Goal: Task Accomplishment & Management: Manage account settings

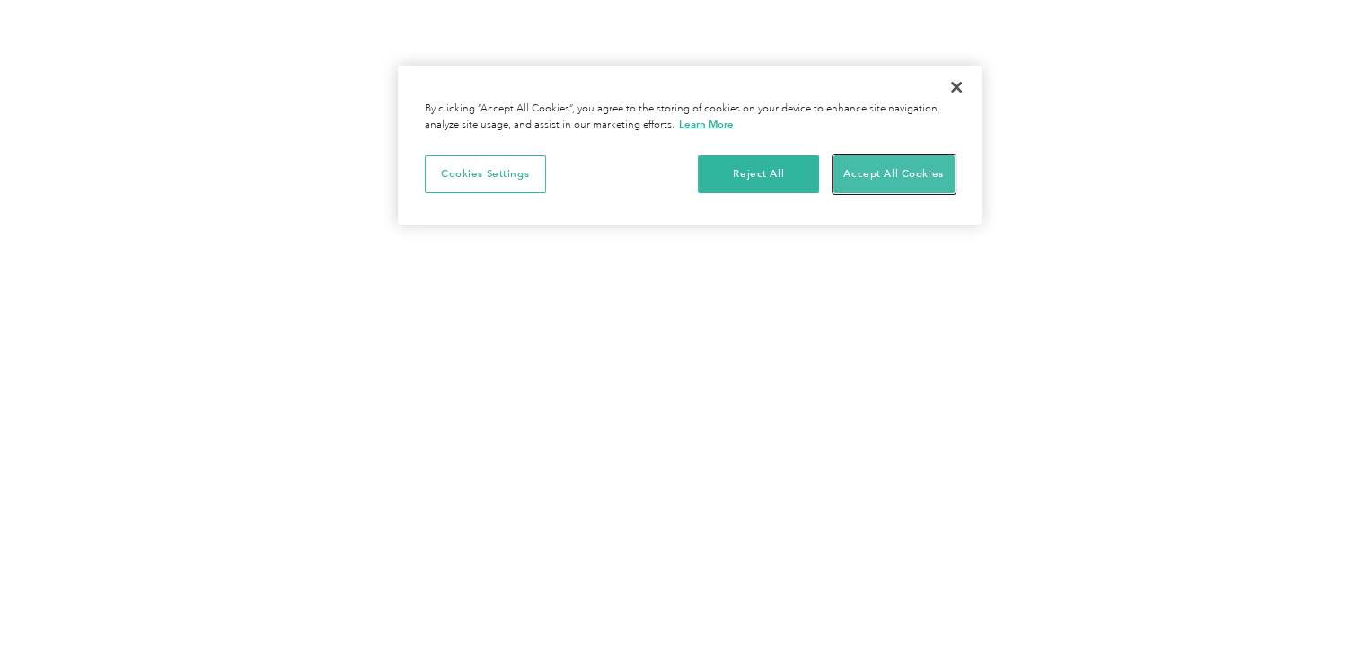
click at [862, 170] on button "Accept All Cookies" at bounding box center [894, 174] width 121 height 38
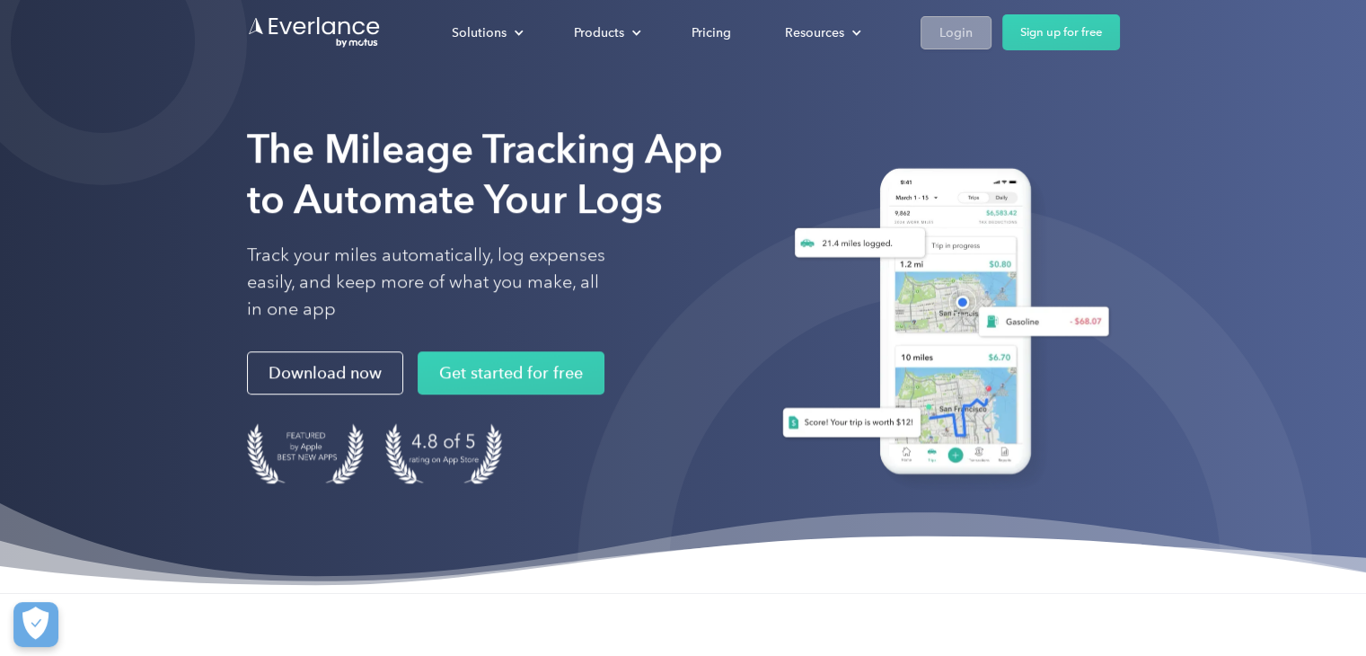
click at [963, 32] on div "Login" at bounding box center [956, 33] width 33 height 22
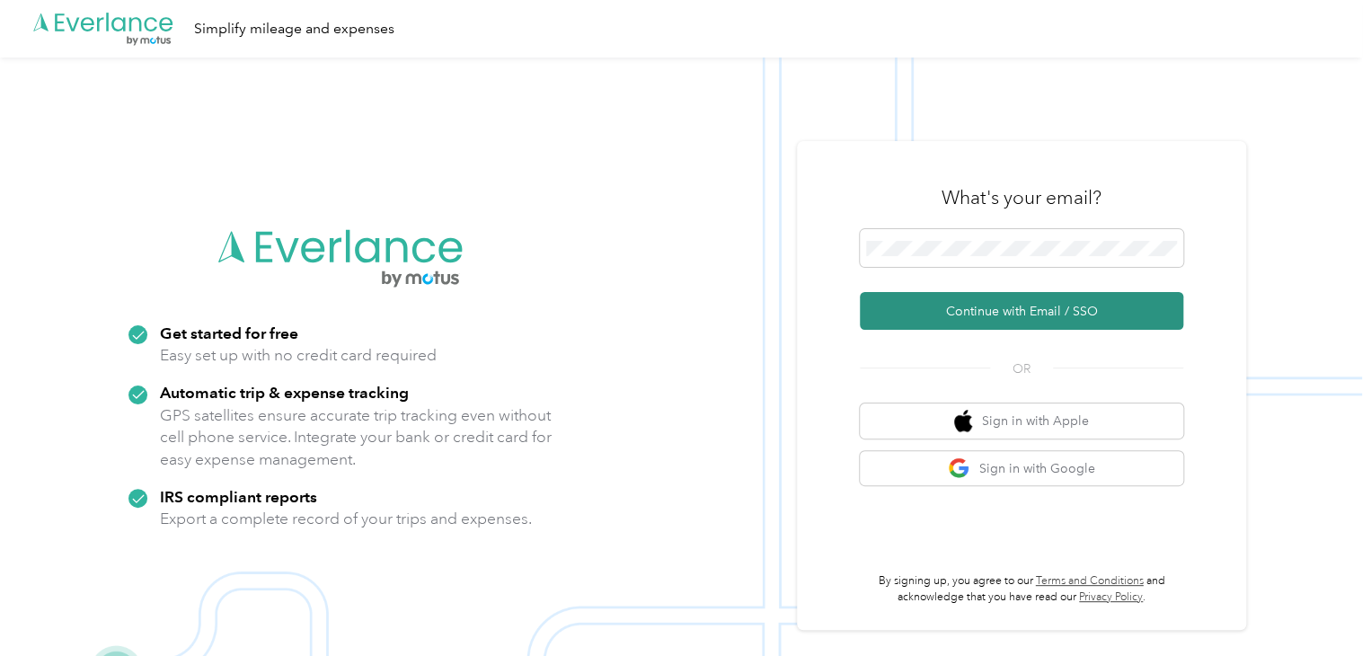
click at [954, 315] on button "Continue with Email / SSO" at bounding box center [1021, 311] width 323 height 38
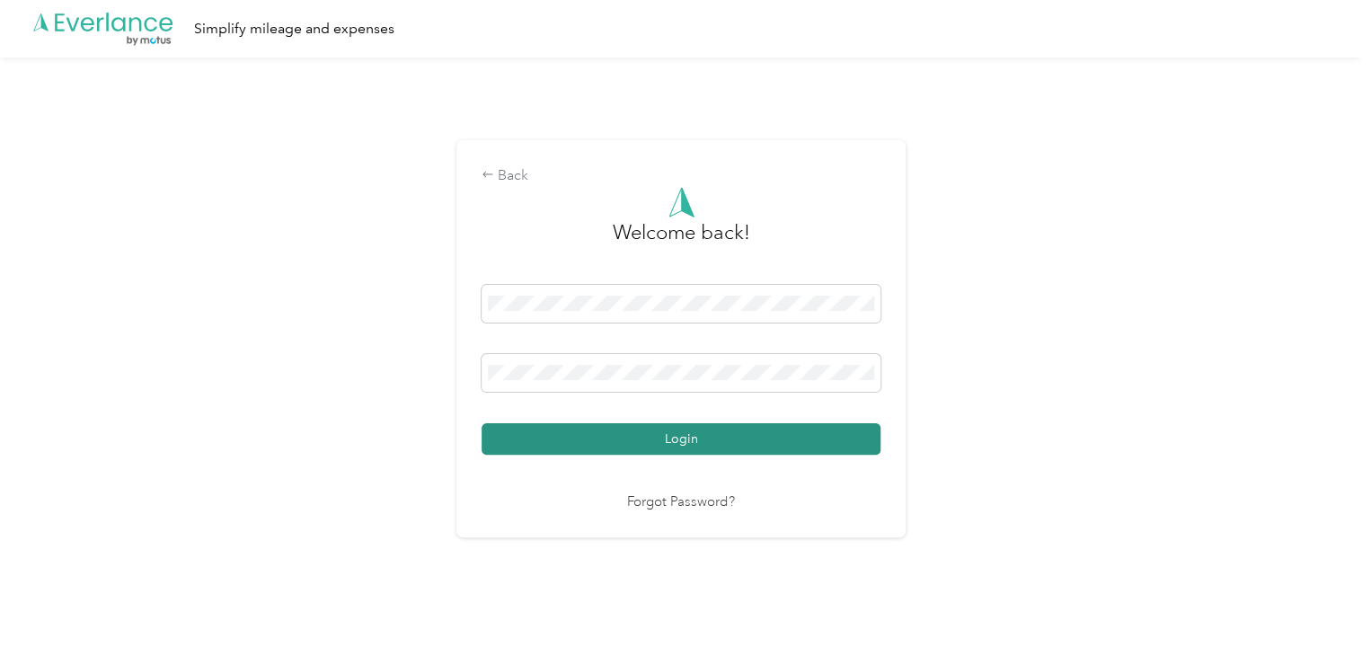
click at [669, 439] on button "Login" at bounding box center [680, 438] width 399 height 31
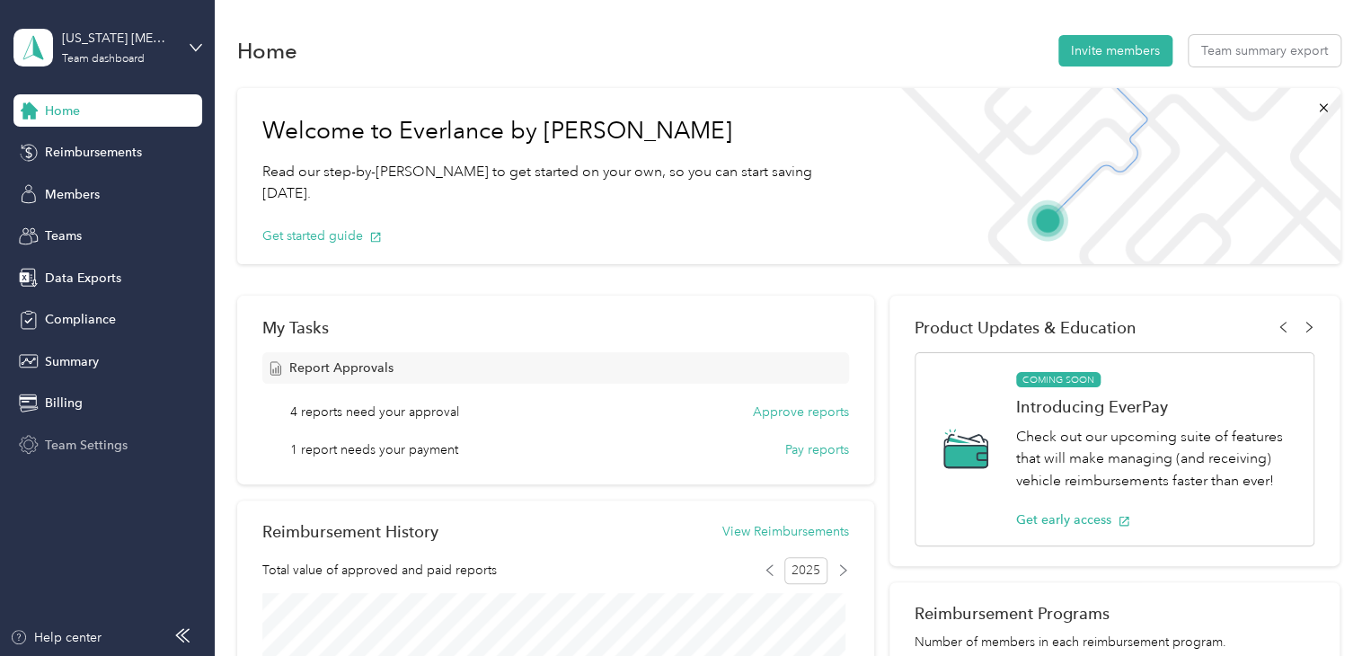
click at [70, 443] on span "Team Settings" at bounding box center [86, 445] width 83 height 19
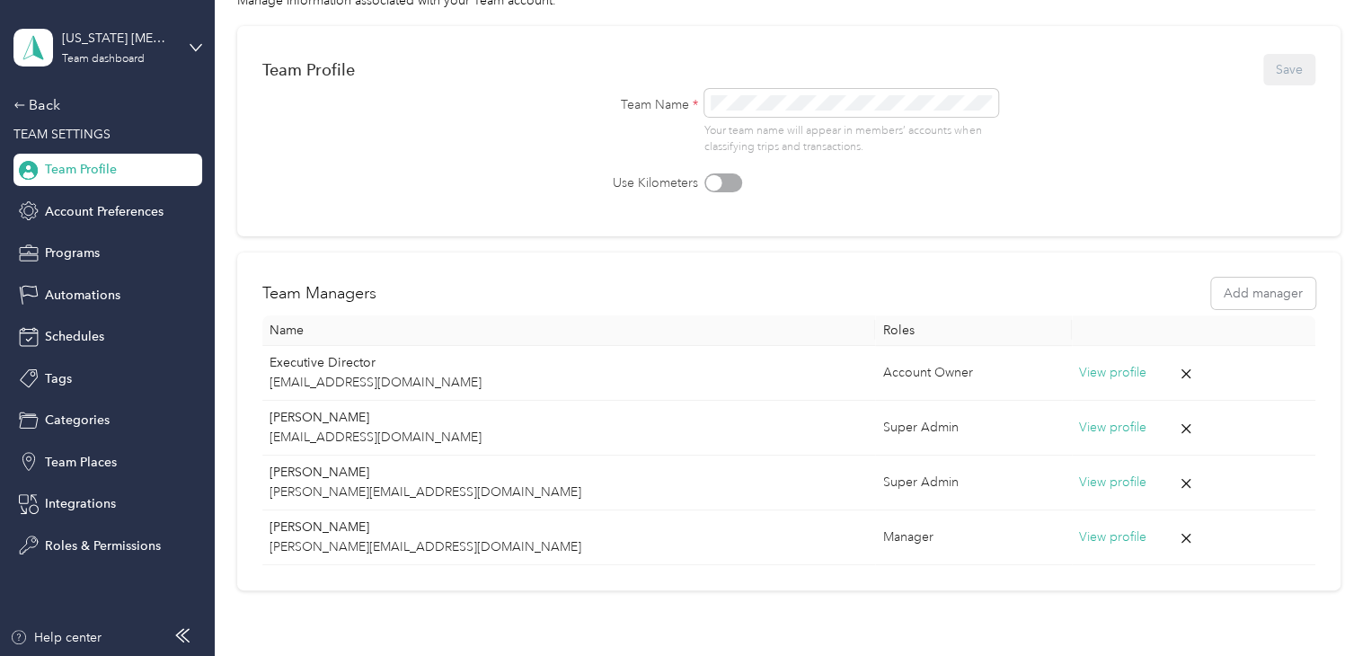
scroll to position [124, 0]
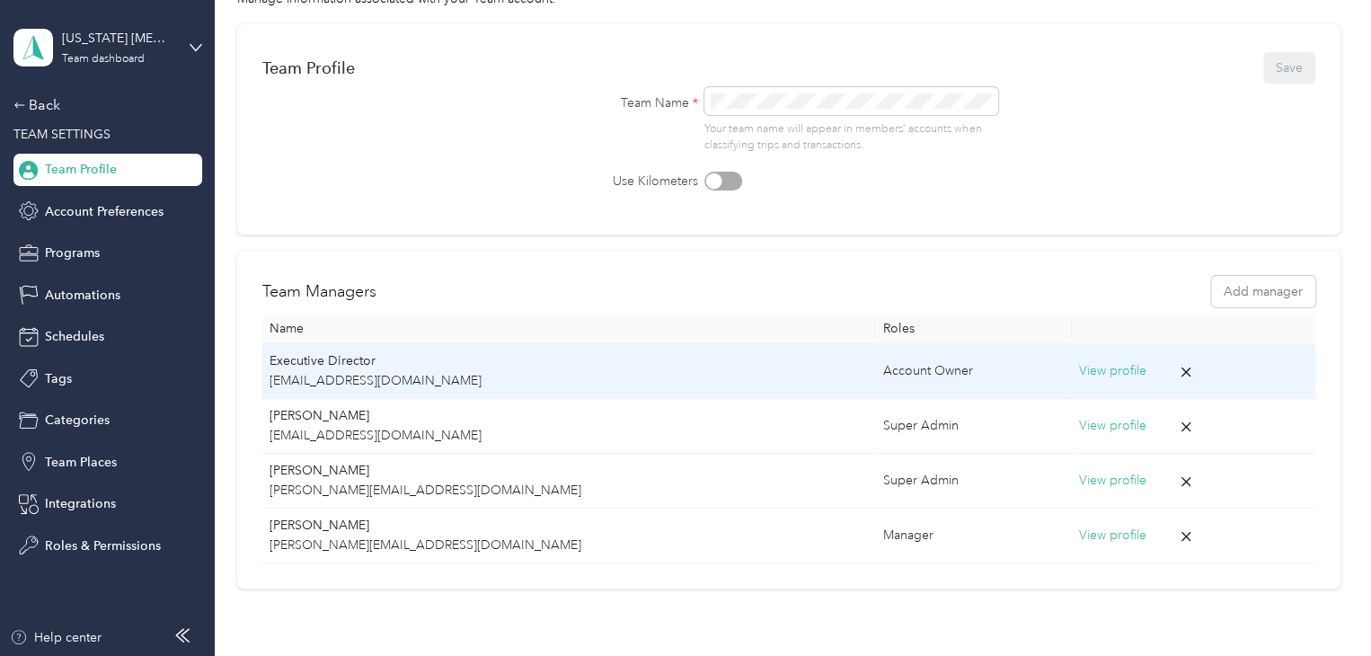
click at [882, 371] on div "Account Owner" at bounding box center [972, 371] width 181 height 20
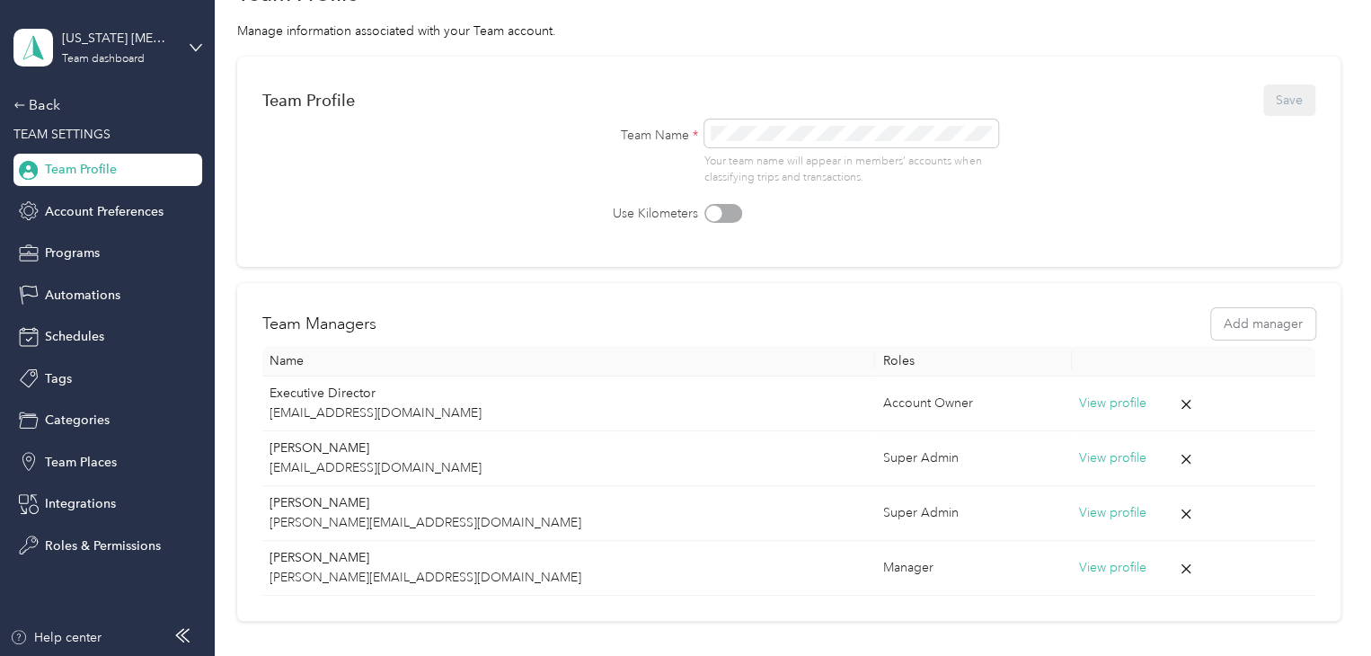
scroll to position [95, 0]
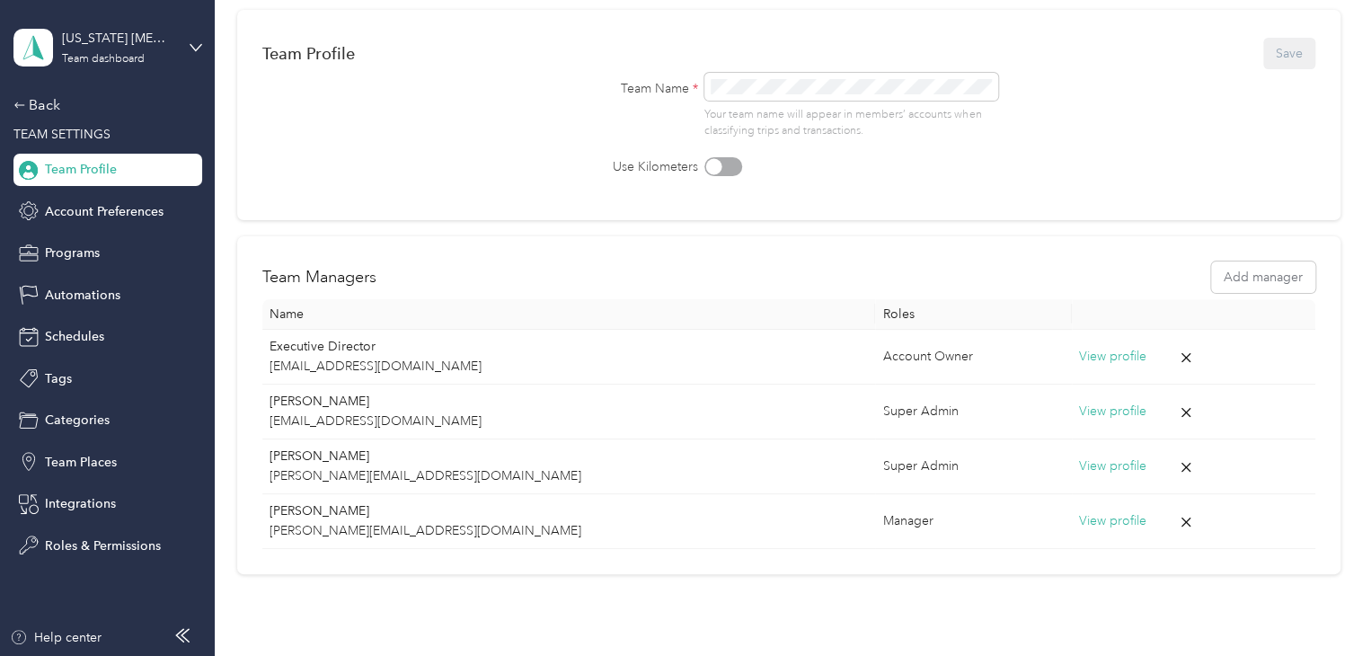
scroll to position [241, 0]
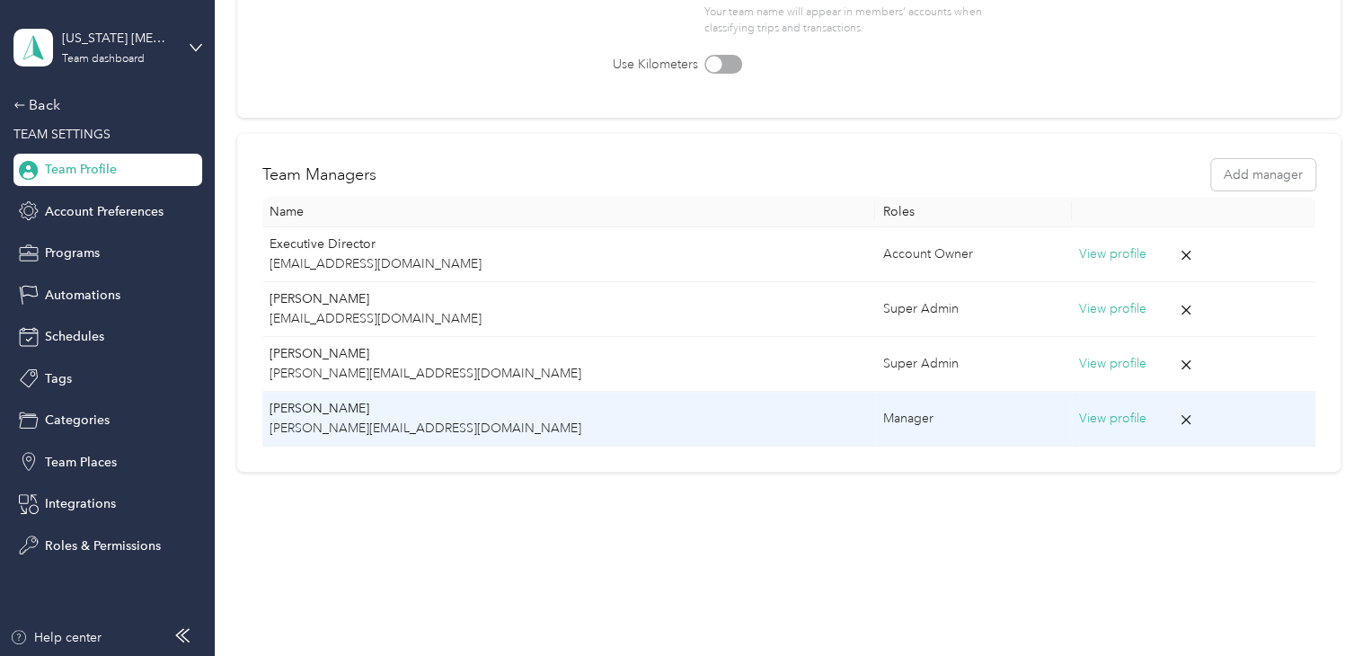
click at [882, 412] on div "Manager" at bounding box center [972, 419] width 181 height 20
click at [1079, 417] on button "View profile" at bounding box center [1112, 419] width 67 height 20
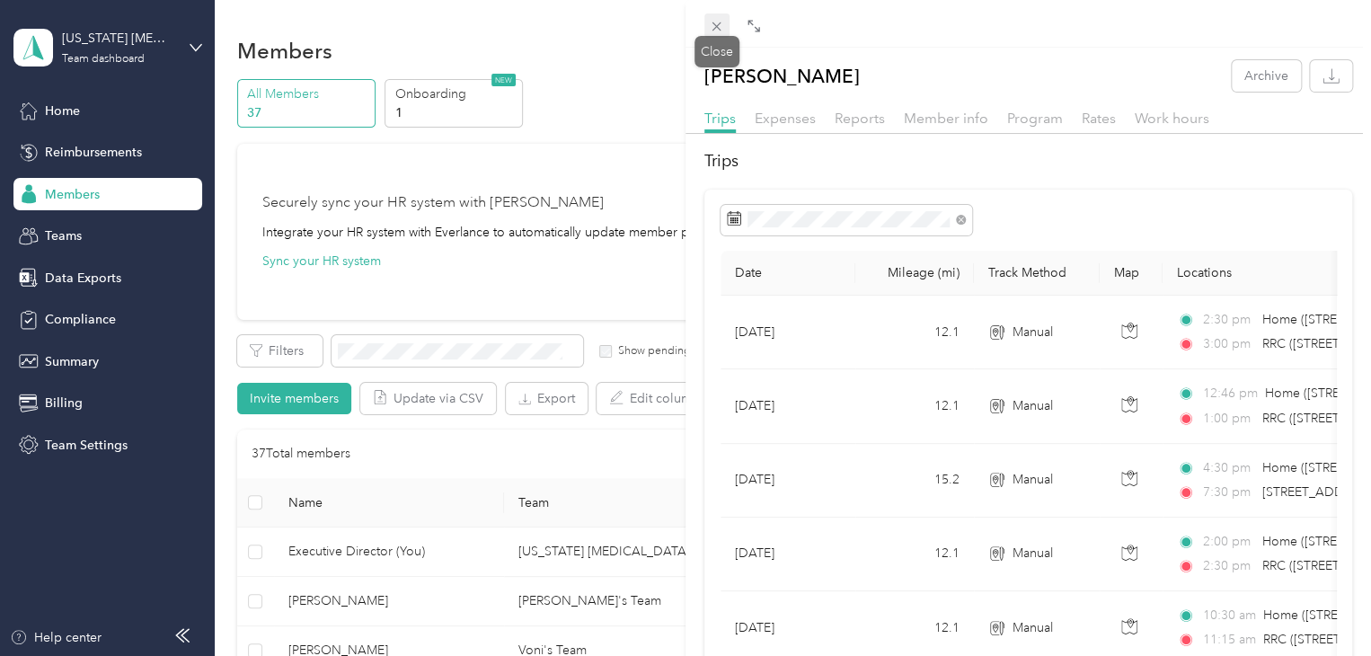
click at [717, 23] on icon at bounding box center [716, 26] width 15 height 15
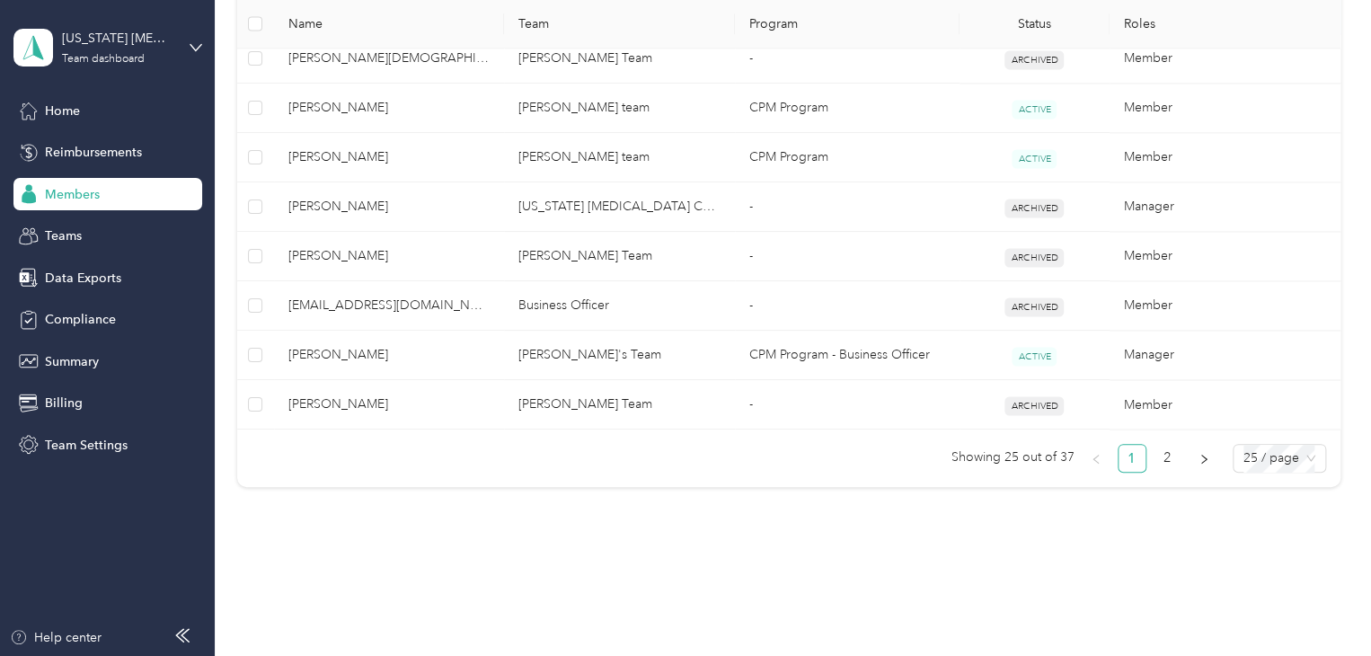
scroll to position [1361, 0]
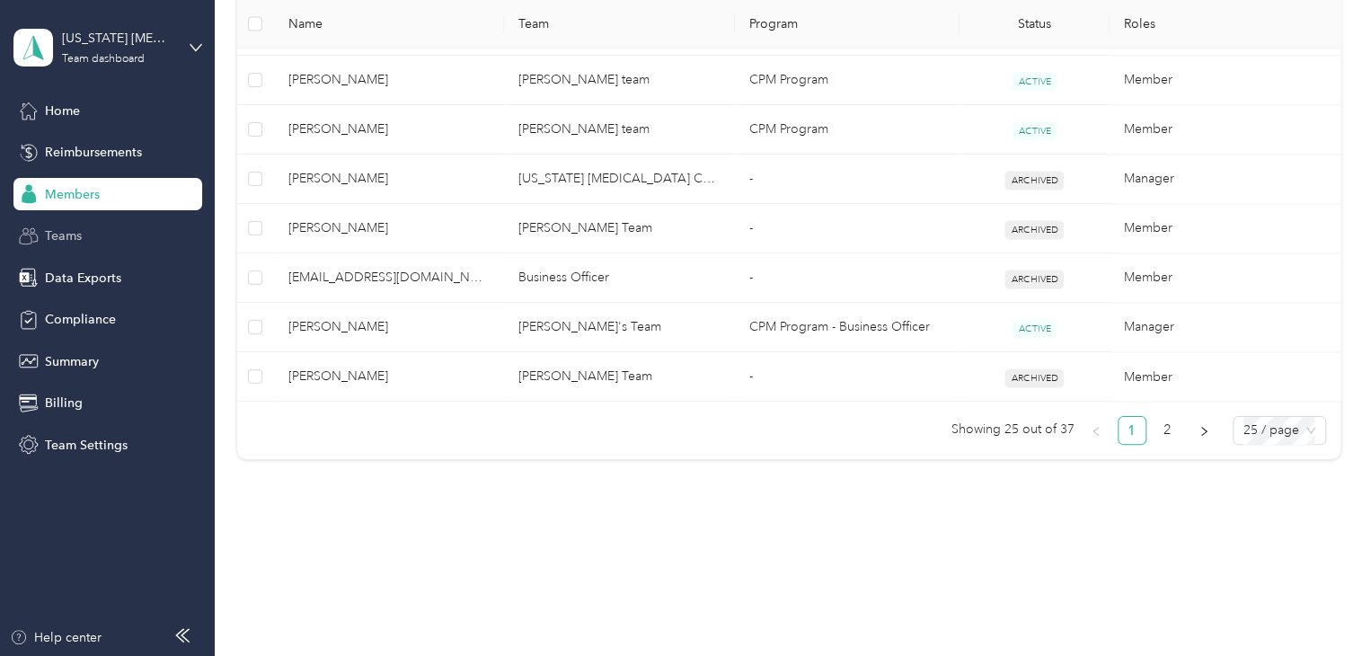
click at [72, 240] on span "Teams" at bounding box center [63, 235] width 37 height 19
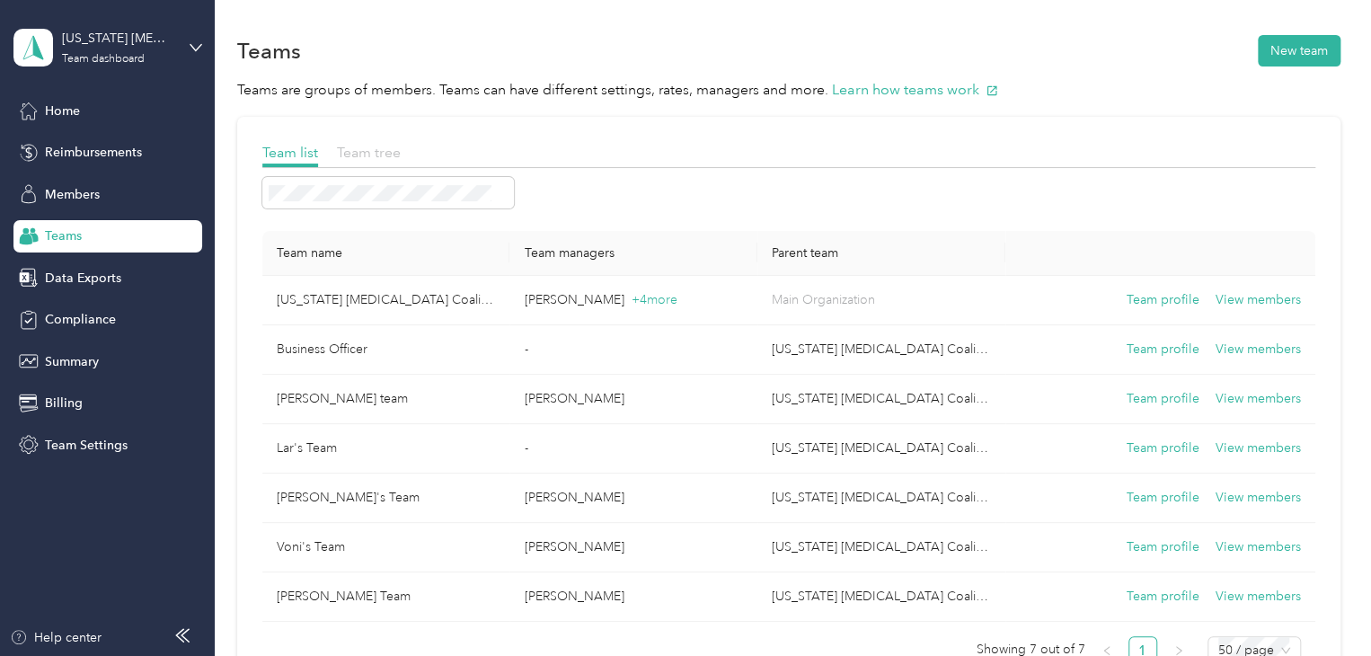
click at [374, 146] on span "Team tree" at bounding box center [369, 152] width 64 height 17
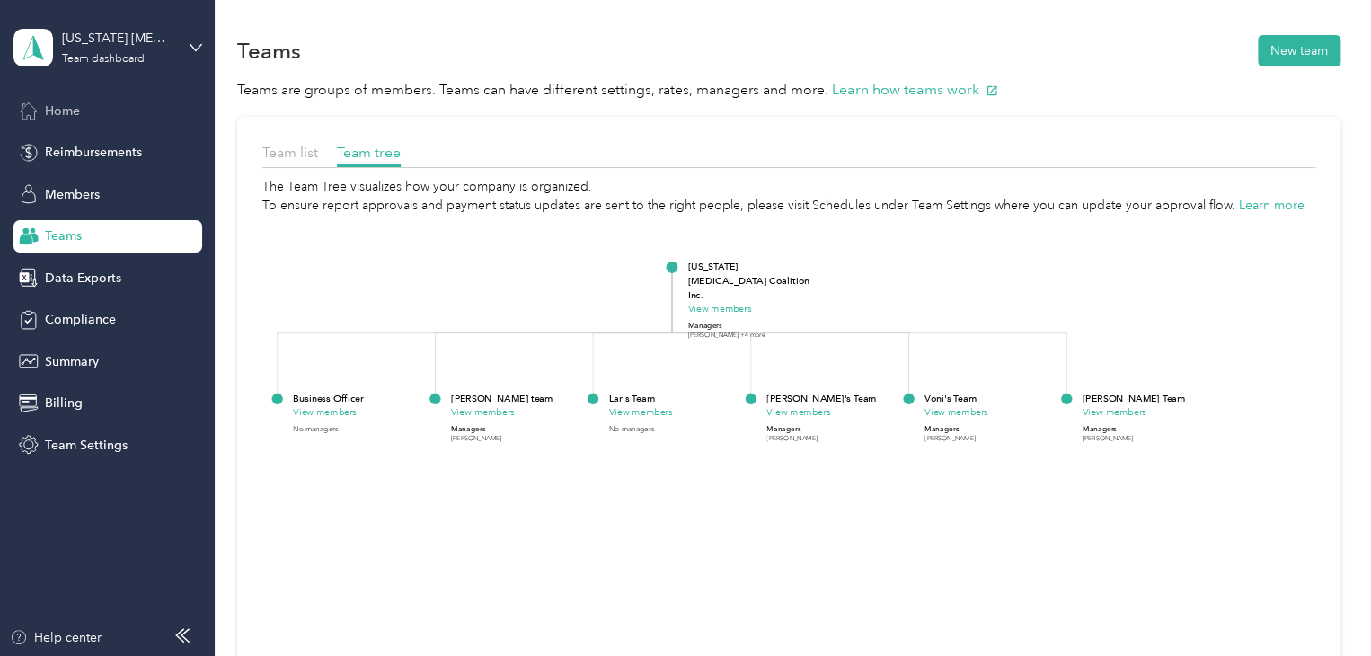
click at [52, 105] on span "Home" at bounding box center [62, 111] width 35 height 19
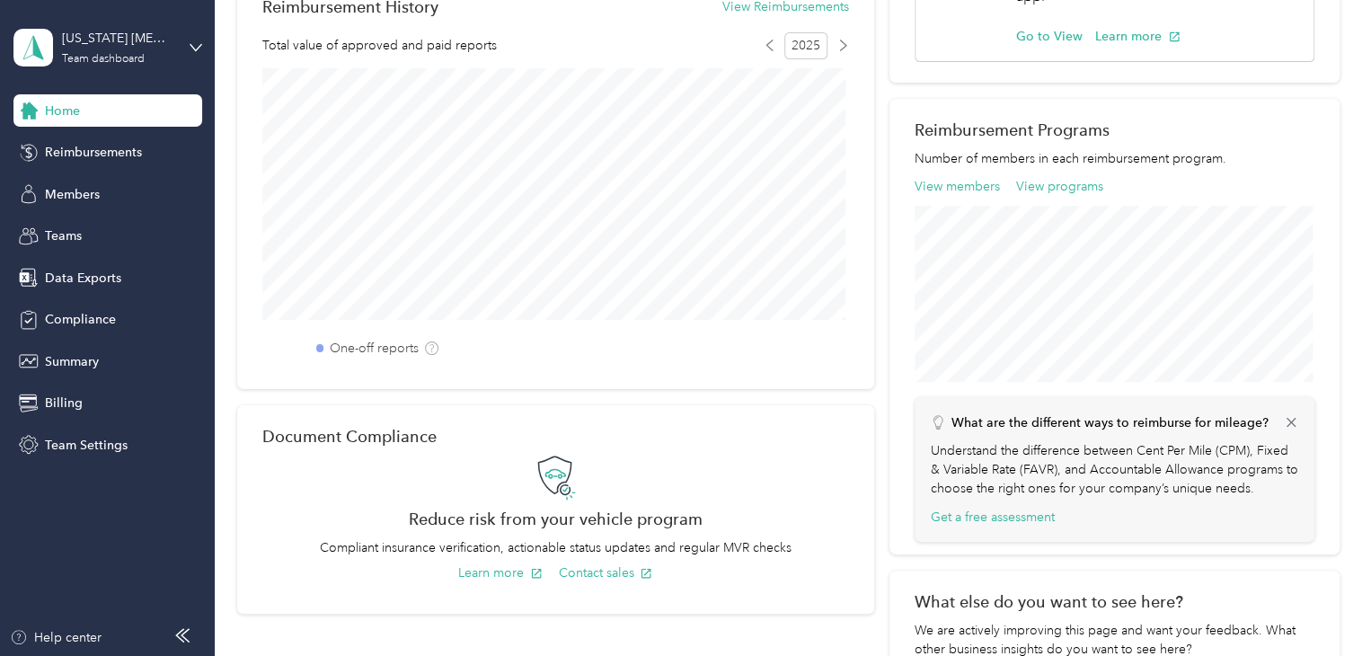
scroll to position [754, 0]
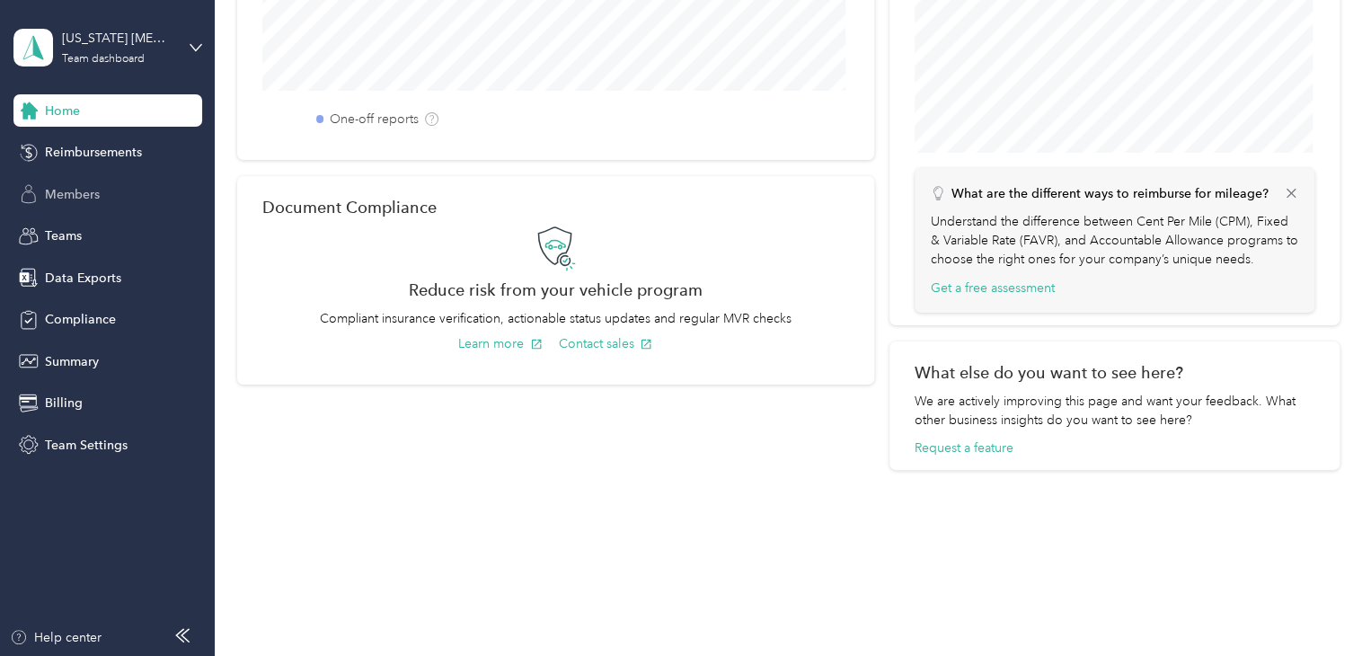
click at [67, 202] on span "Members" at bounding box center [72, 194] width 55 height 19
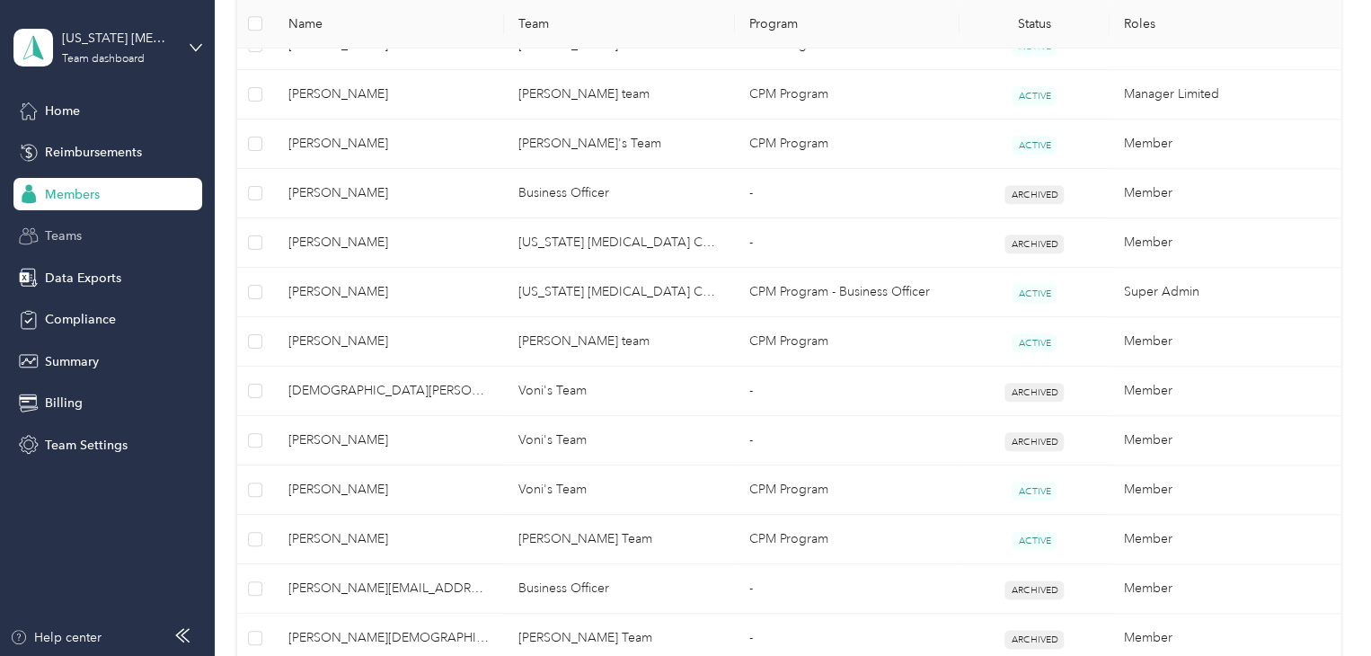
click at [57, 243] on span "Teams" at bounding box center [63, 235] width 37 height 19
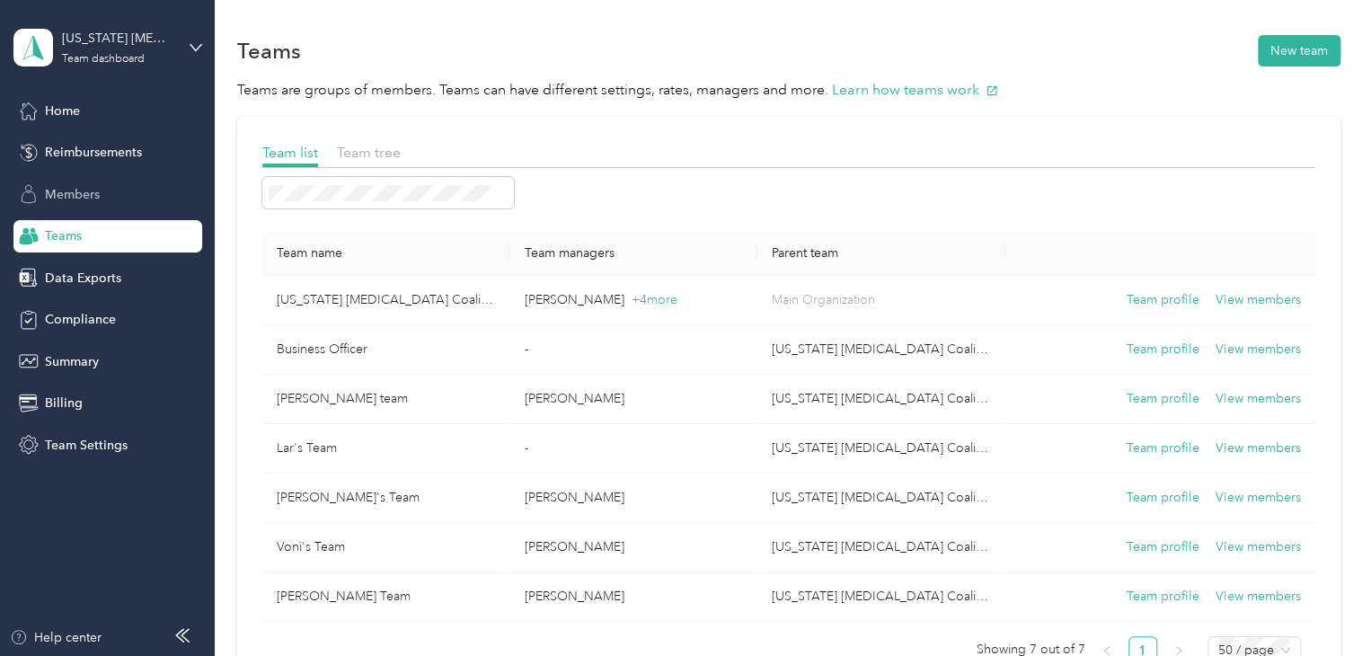
click at [87, 199] on span "Members" at bounding box center [72, 194] width 55 height 19
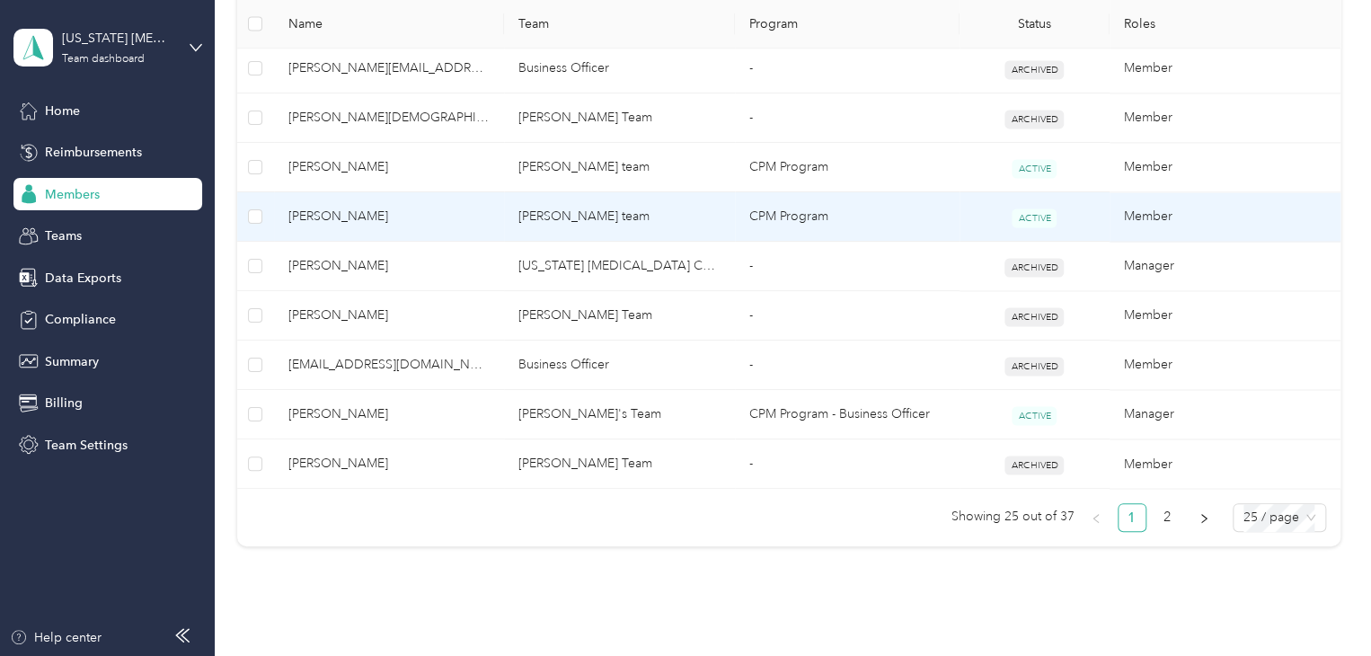
scroll to position [1361, 0]
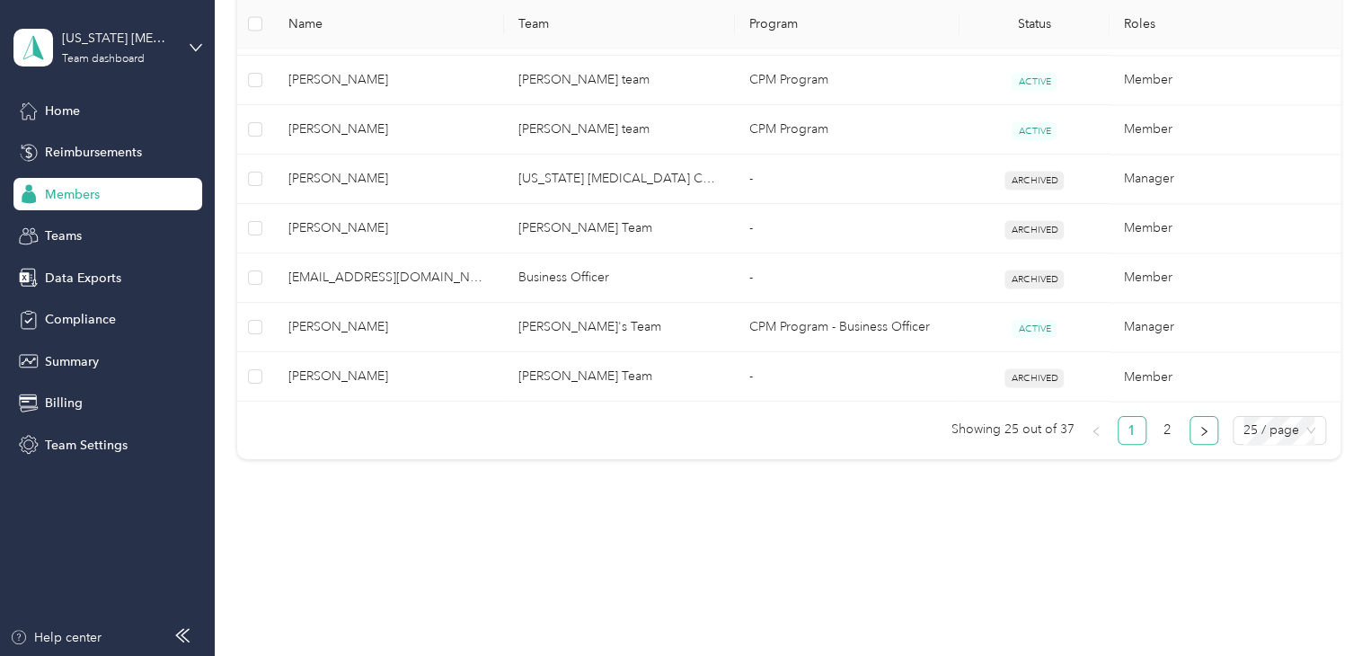
click at [1198, 426] on icon "right" at bounding box center [1203, 431] width 11 height 11
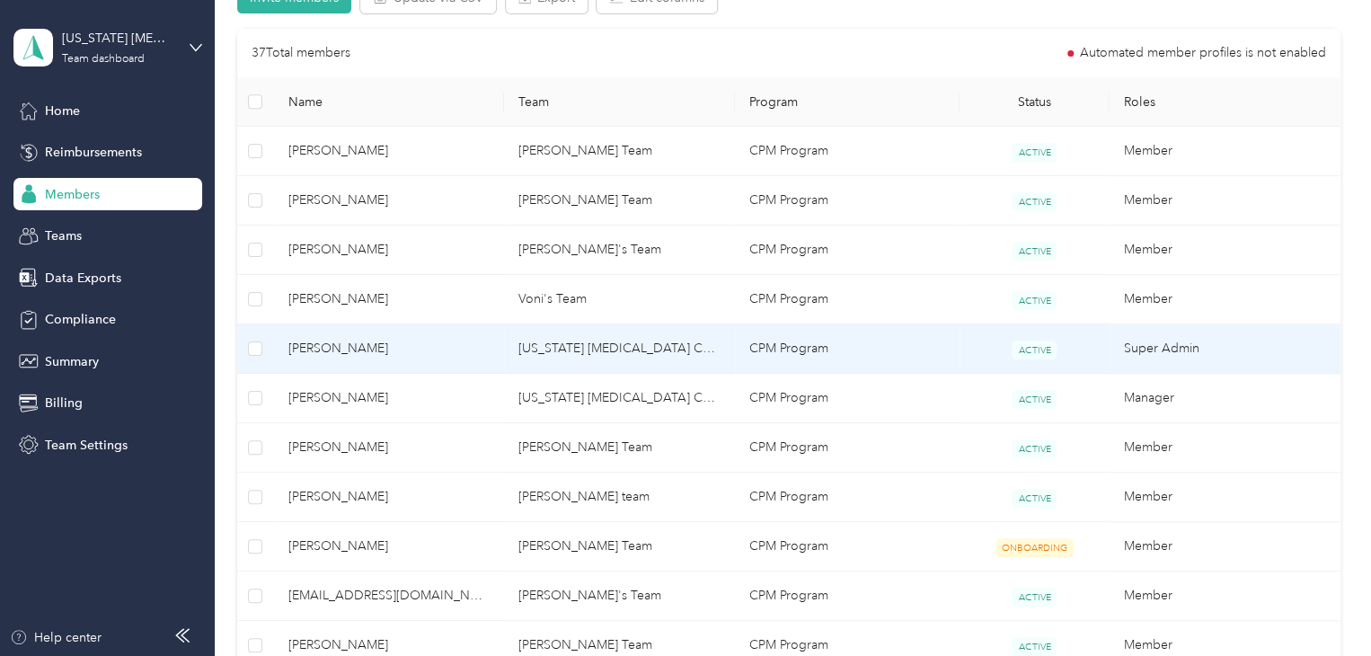
scroll to position [402, 0]
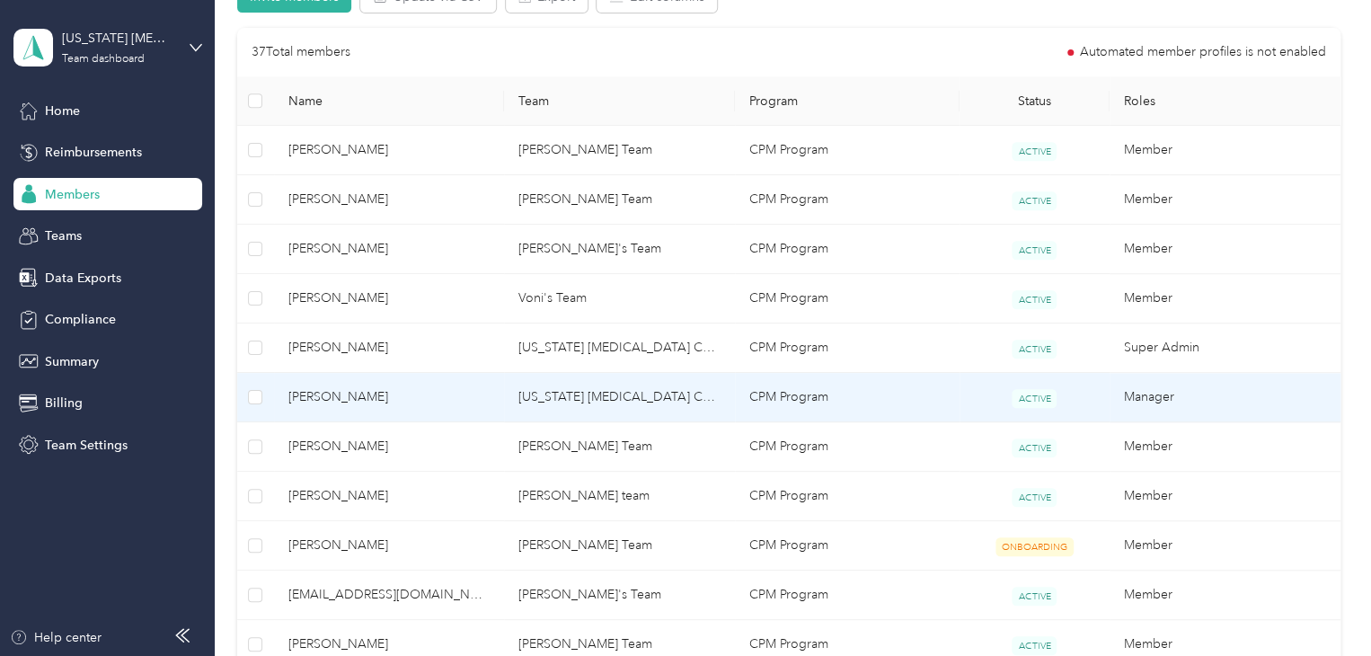
click at [1133, 401] on td "Manager" at bounding box center [1224, 397] width 231 height 49
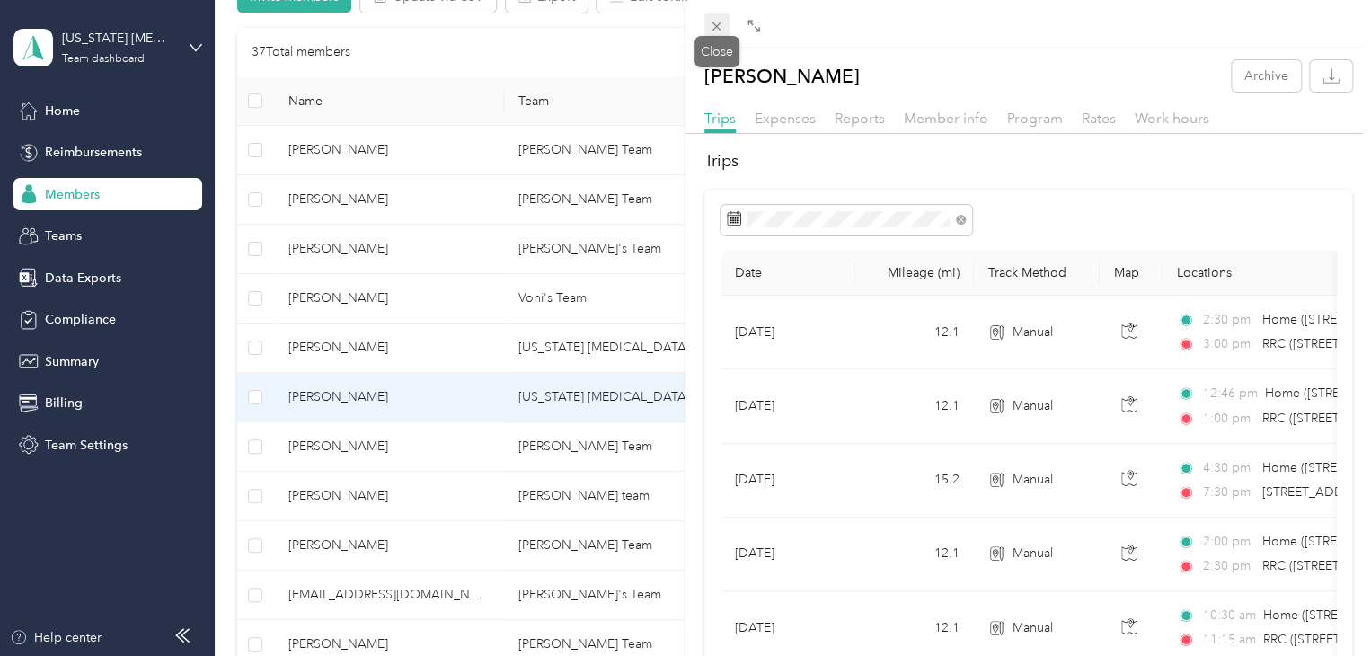
click at [713, 26] on icon at bounding box center [716, 26] width 15 height 15
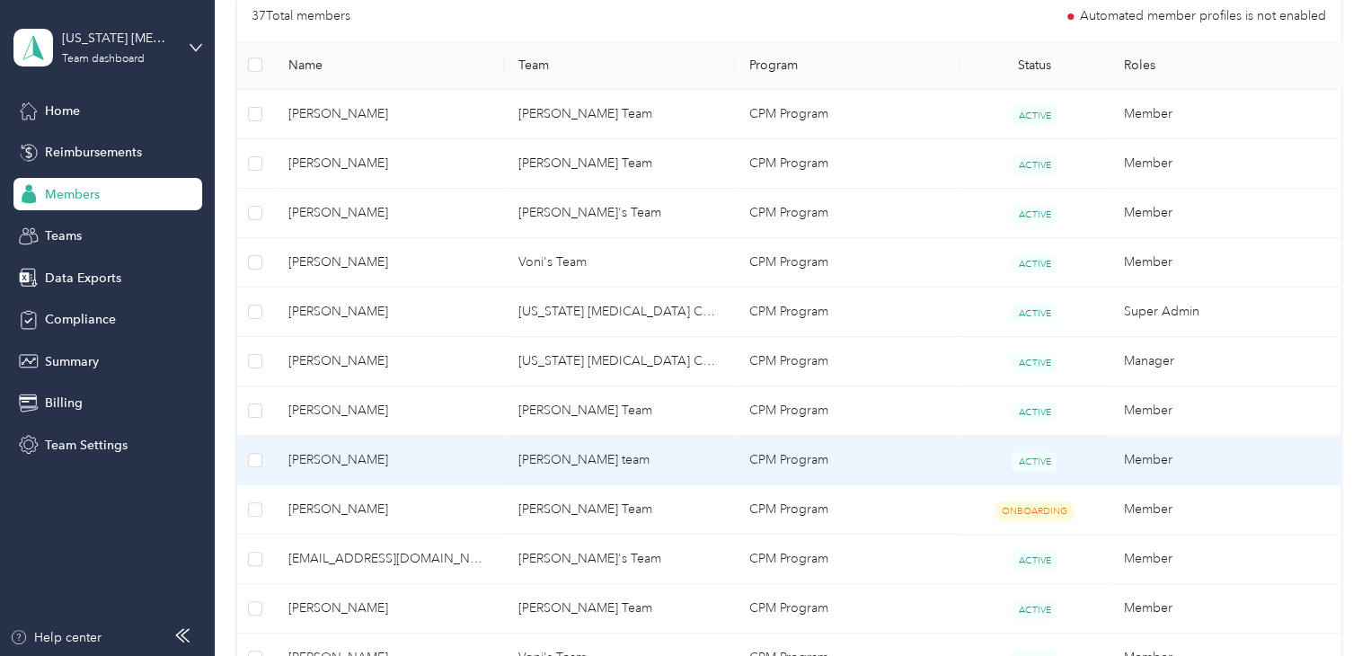
scroll to position [436, 0]
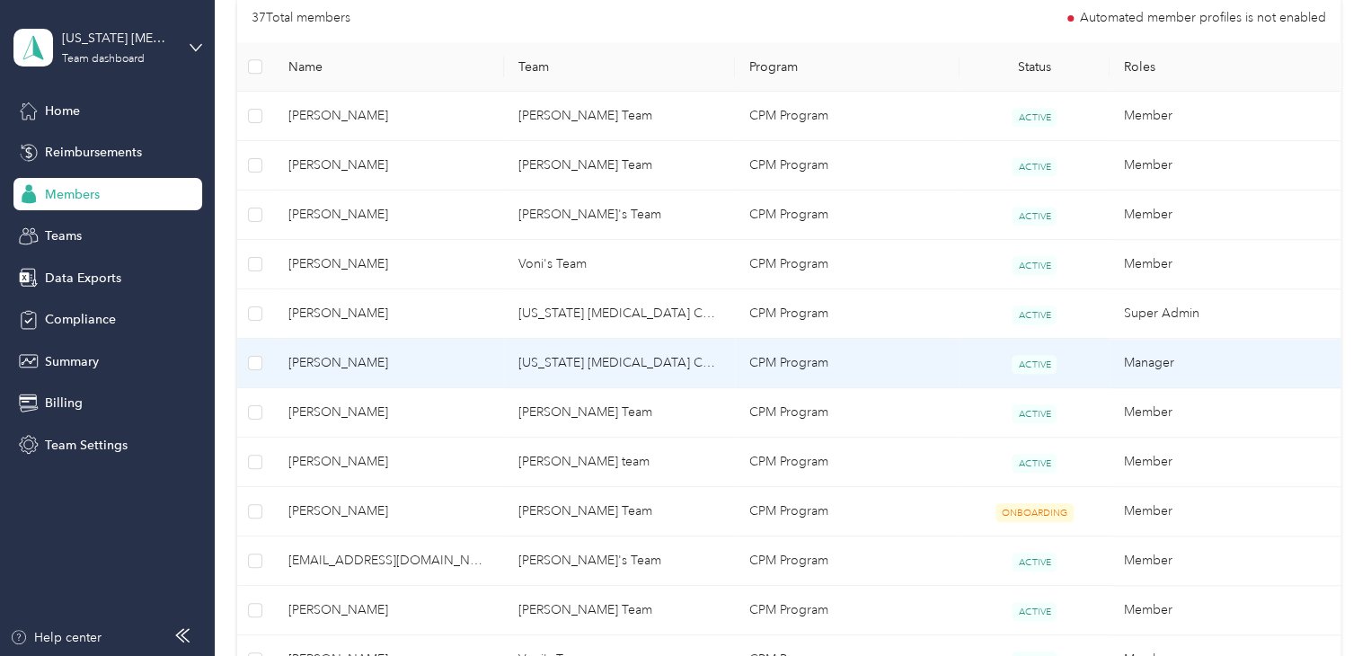
click at [568, 363] on td "[US_STATE] [MEDICAL_DATA] Coalition Inc." at bounding box center [619, 363] width 231 height 49
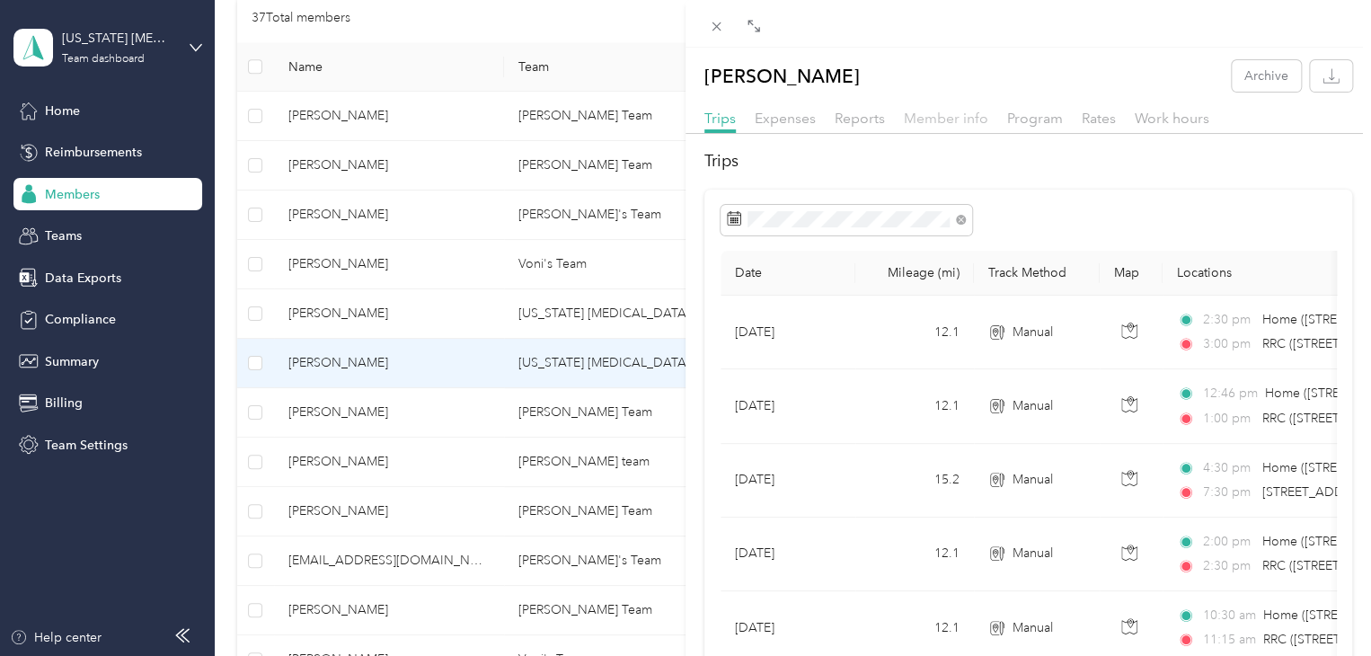
click at [943, 119] on span "Member info" at bounding box center [946, 118] width 84 height 17
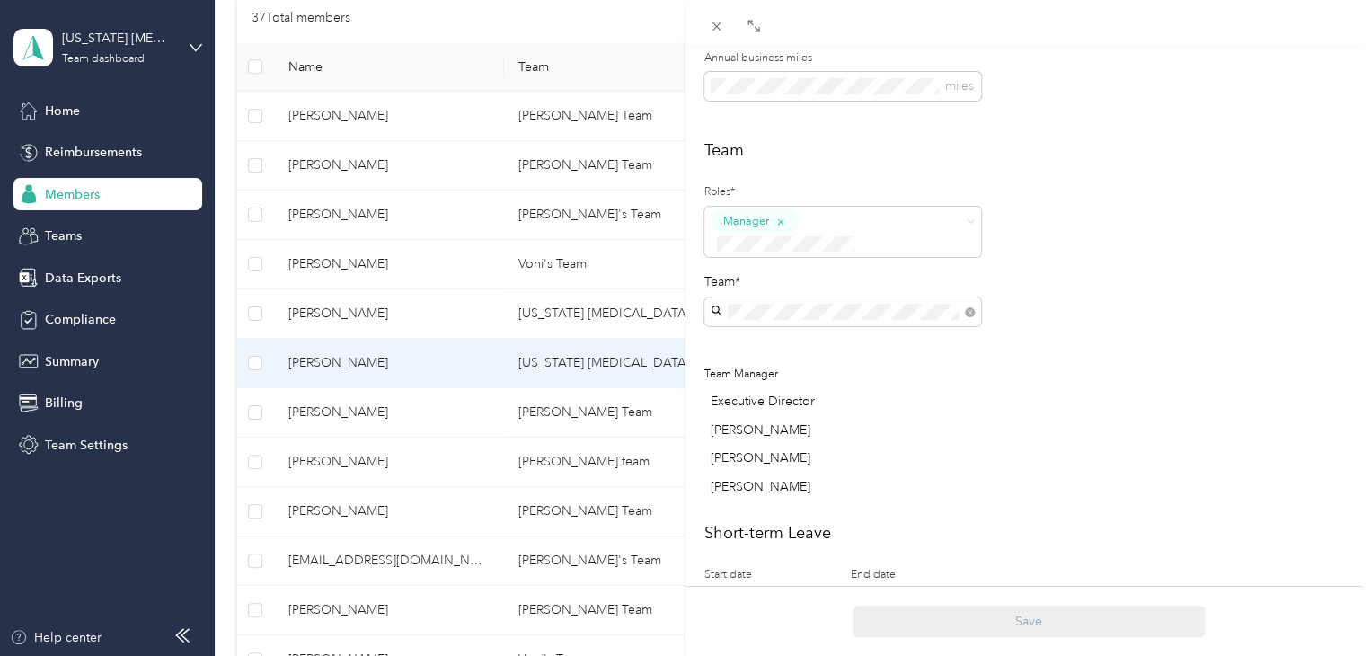
scroll to position [408, 0]
click at [782, 384] on button "Super Admin" at bounding box center [763, 390] width 92 height 22
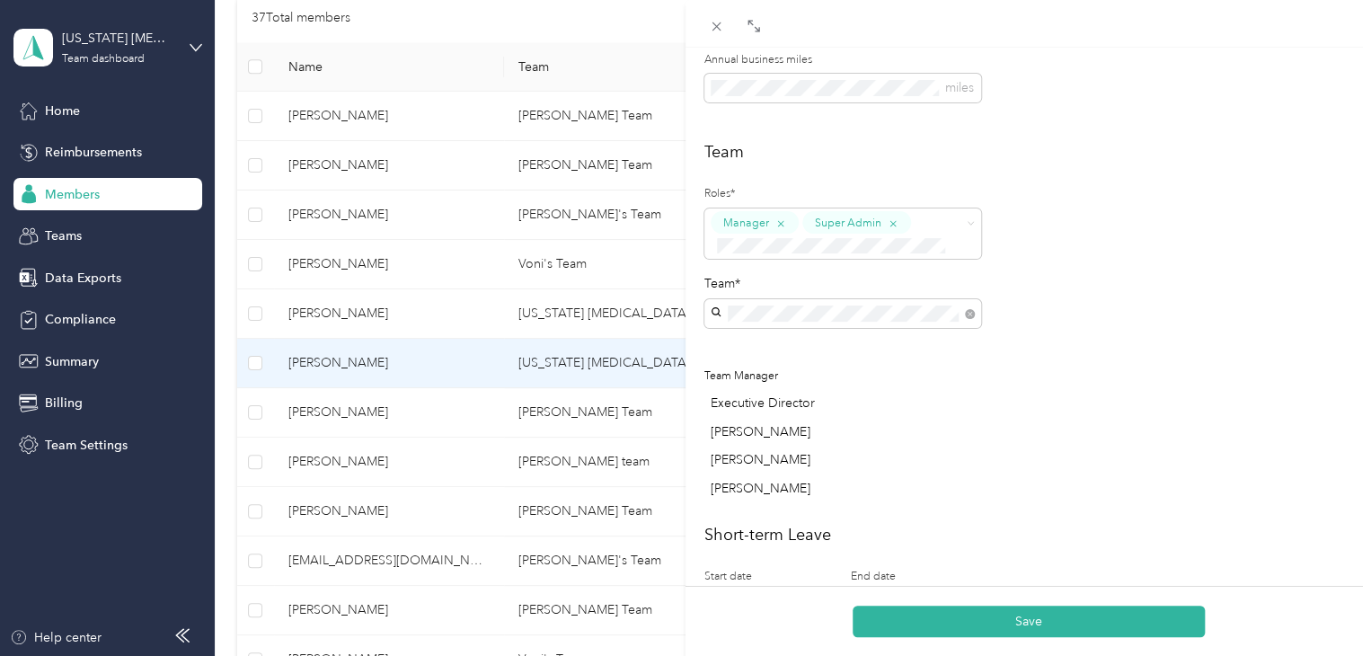
scroll to position [592, 0]
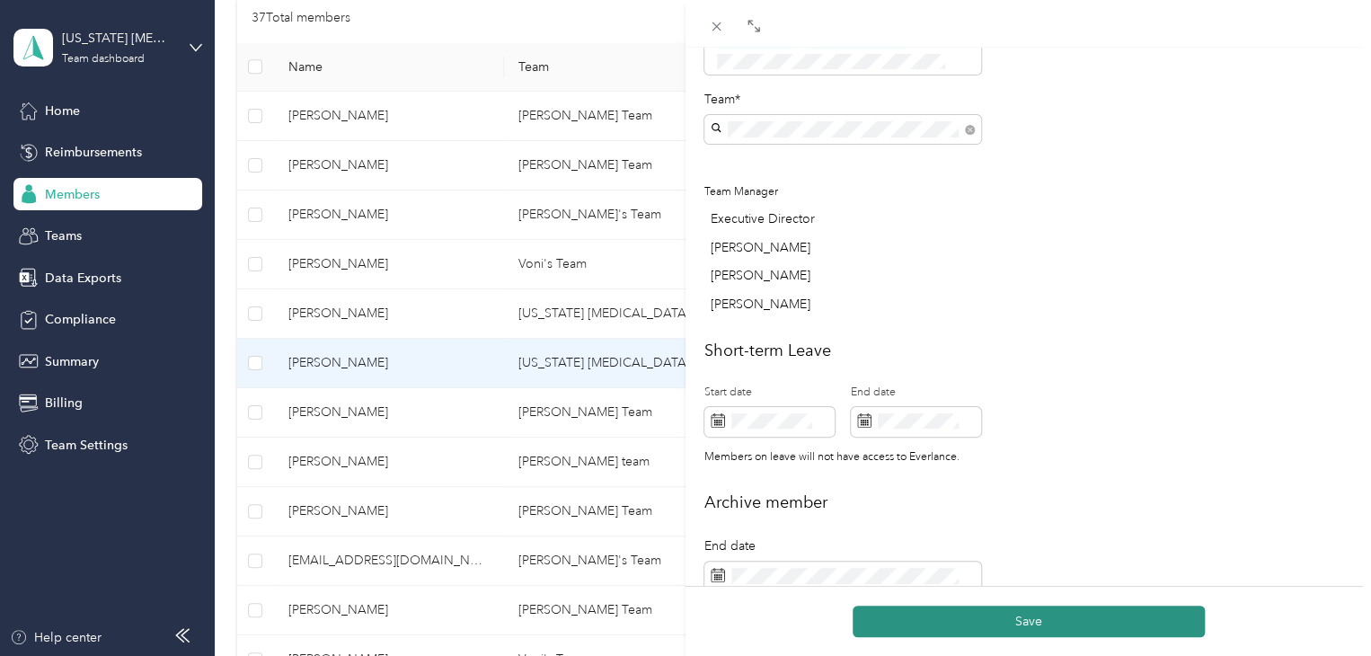
click at [956, 623] on button "Save" at bounding box center [1028, 620] width 352 height 31
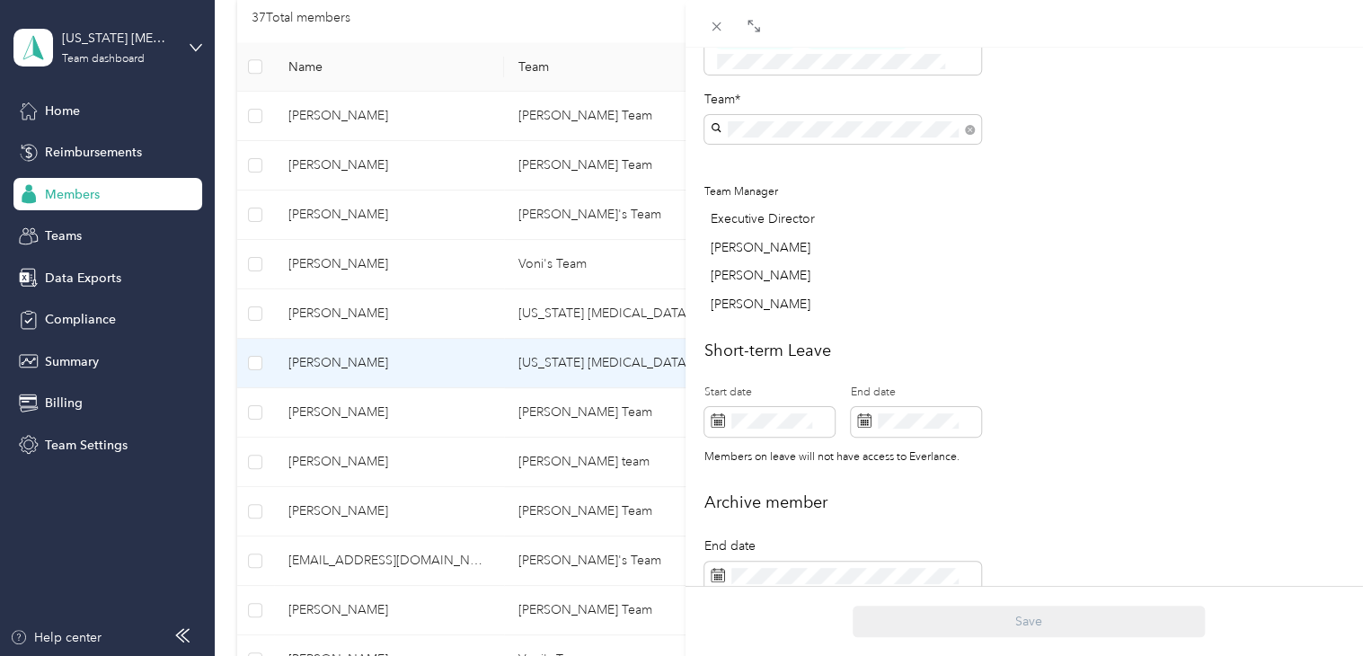
click at [561, 13] on div "Trish Hurley Archive Trips Expenses Reports Member info Program Rates Work hour…" at bounding box center [685, 328] width 1371 height 656
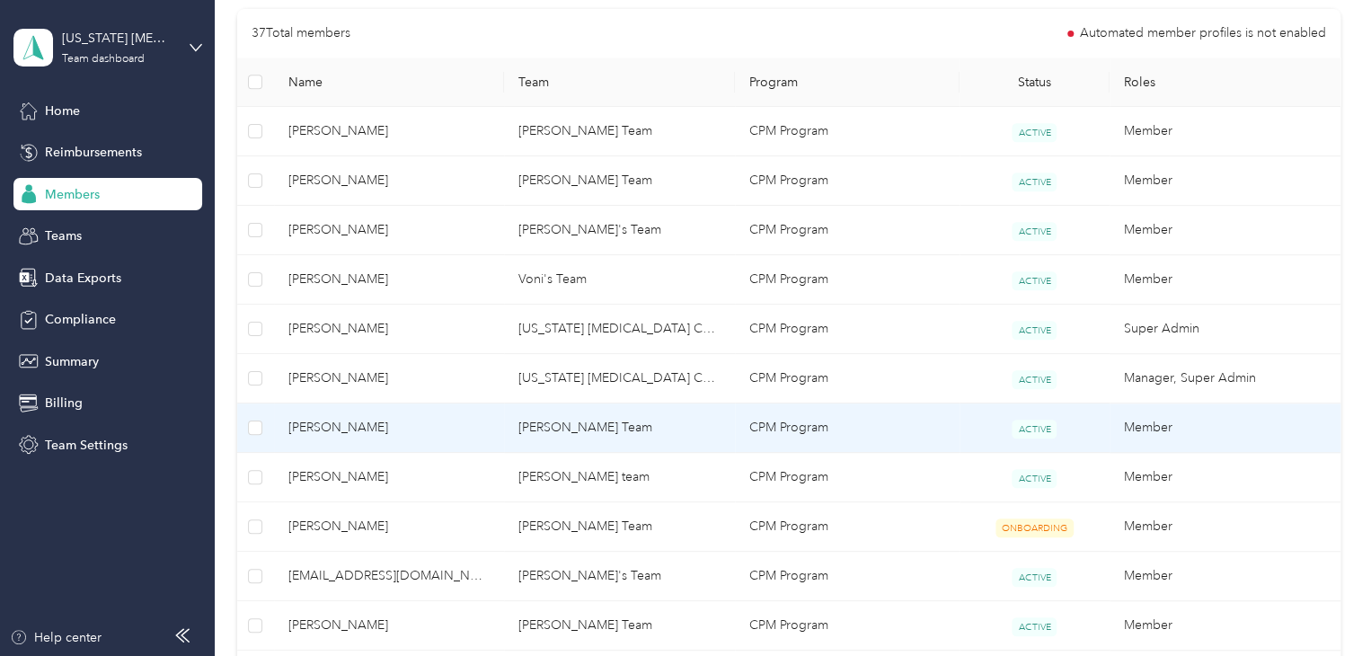
scroll to position [420, 0]
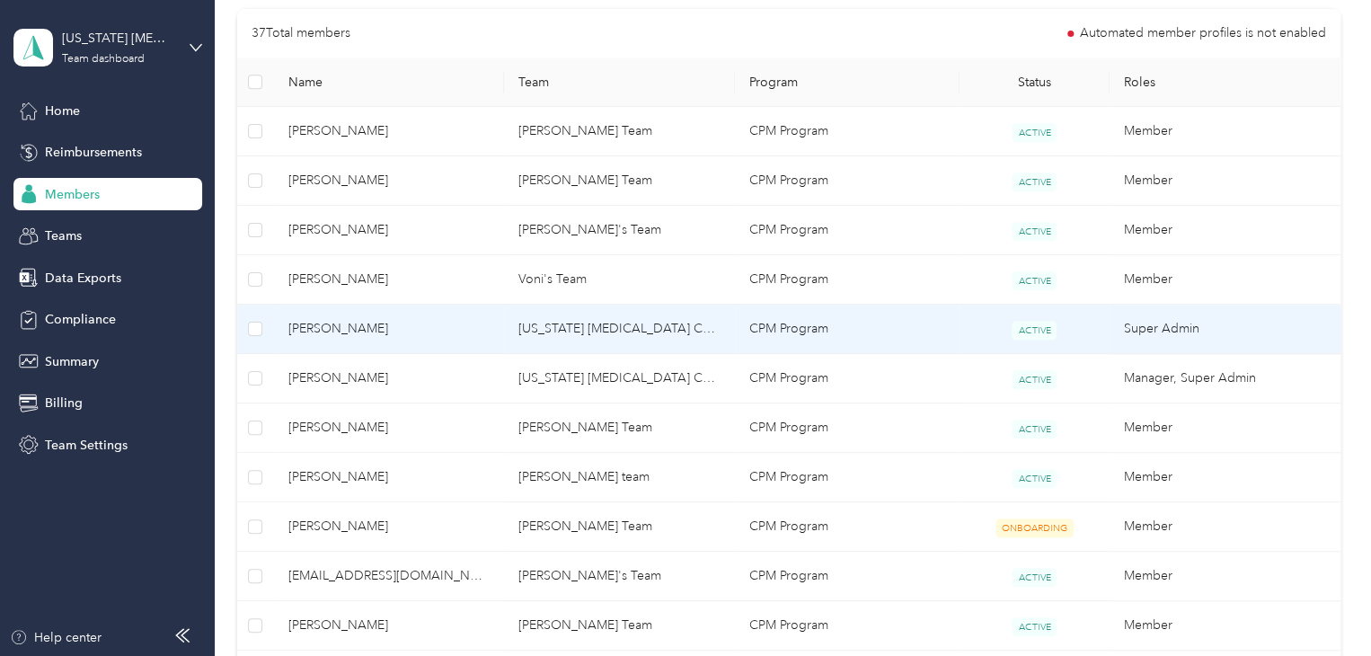
click at [662, 323] on td "North Carolina Harm Reduction Coalition Inc." at bounding box center [619, 329] width 231 height 49
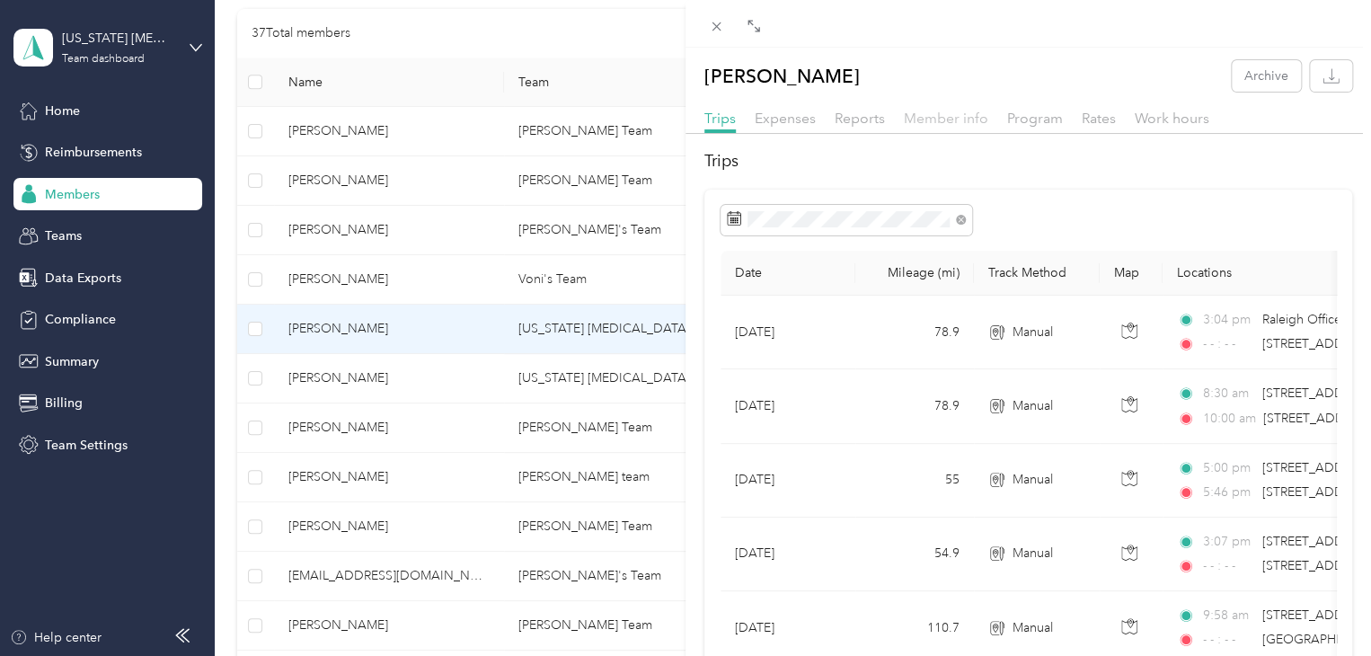
click at [942, 119] on span "Member info" at bounding box center [946, 118] width 84 height 17
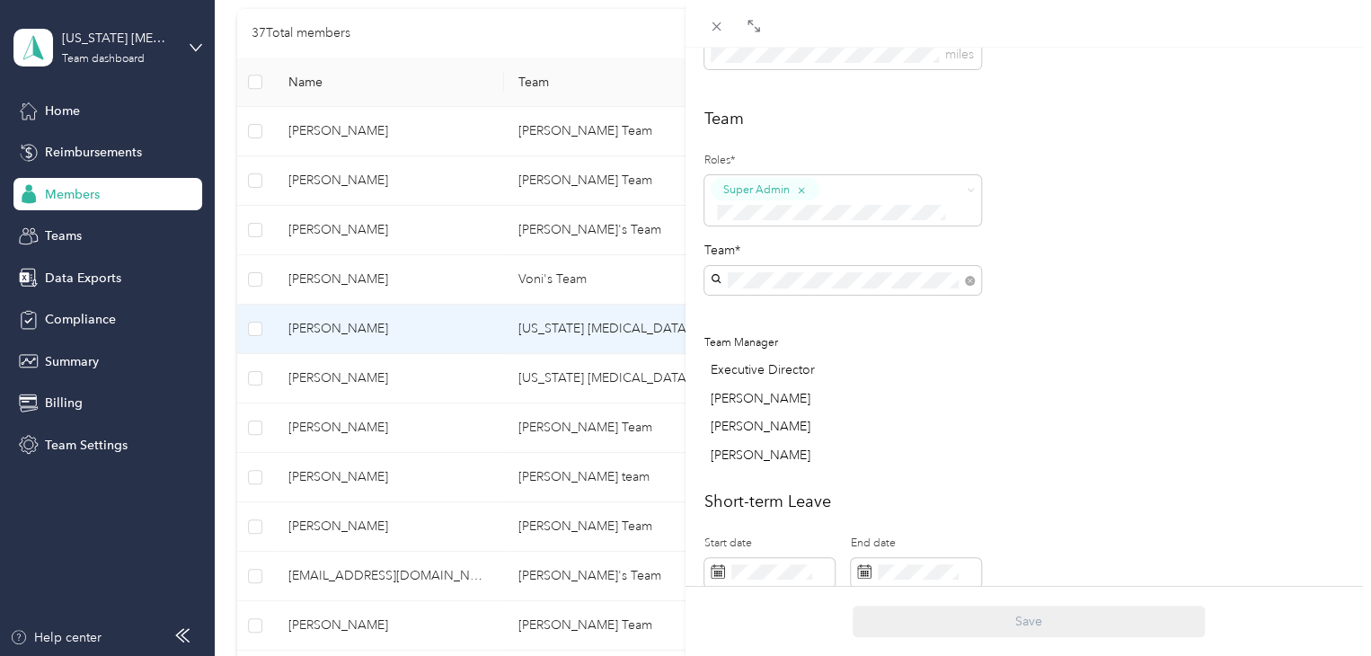
scroll to position [446, 0]
click at [801, 176] on div "button" at bounding box center [801, 184] width 12 height 17
click at [773, 240] on li "Member" at bounding box center [842, 234] width 277 height 35
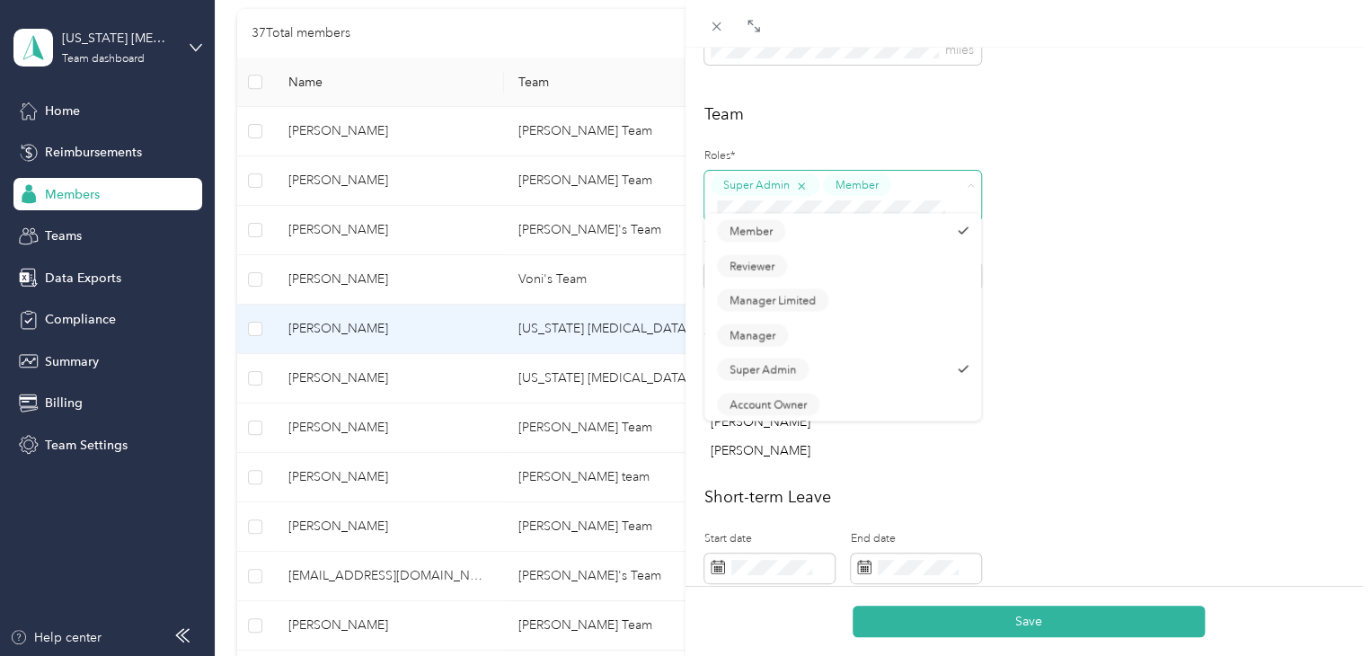
click at [800, 186] on icon "button" at bounding box center [801, 186] width 12 height 12
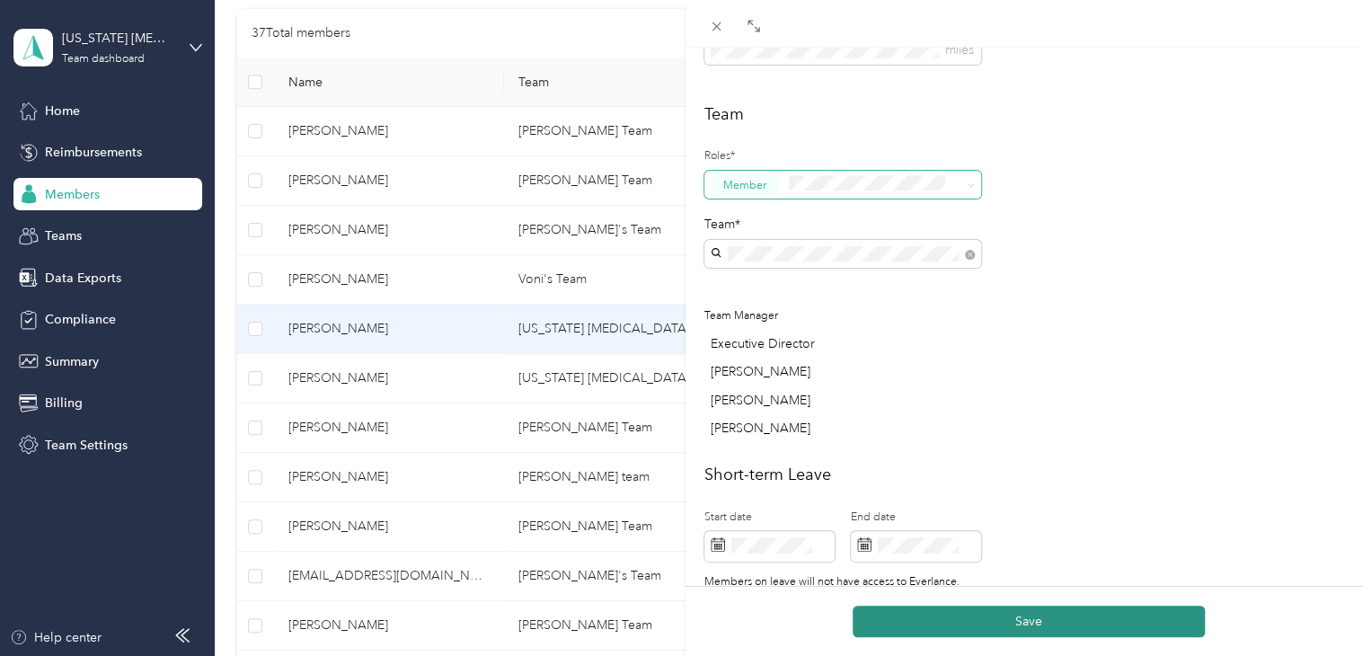
click at [1002, 623] on button "Save" at bounding box center [1028, 620] width 352 height 31
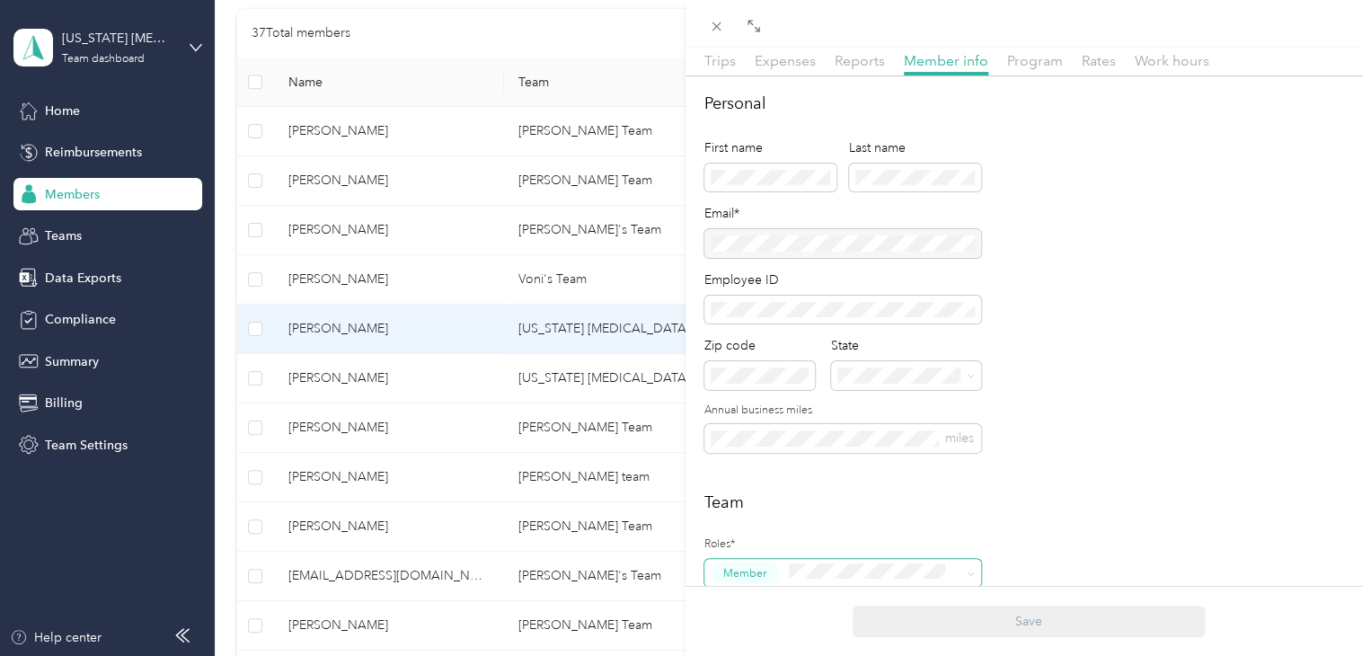
scroll to position [0, 0]
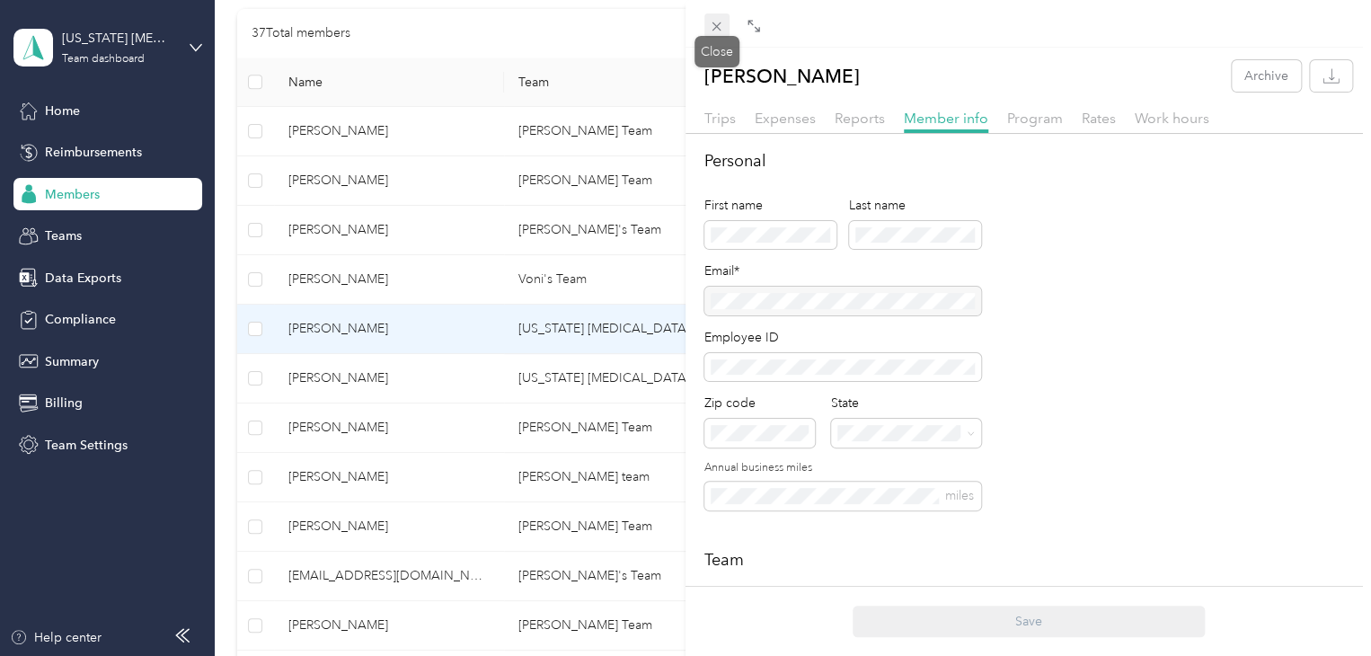
click at [720, 25] on icon at bounding box center [716, 26] width 15 height 15
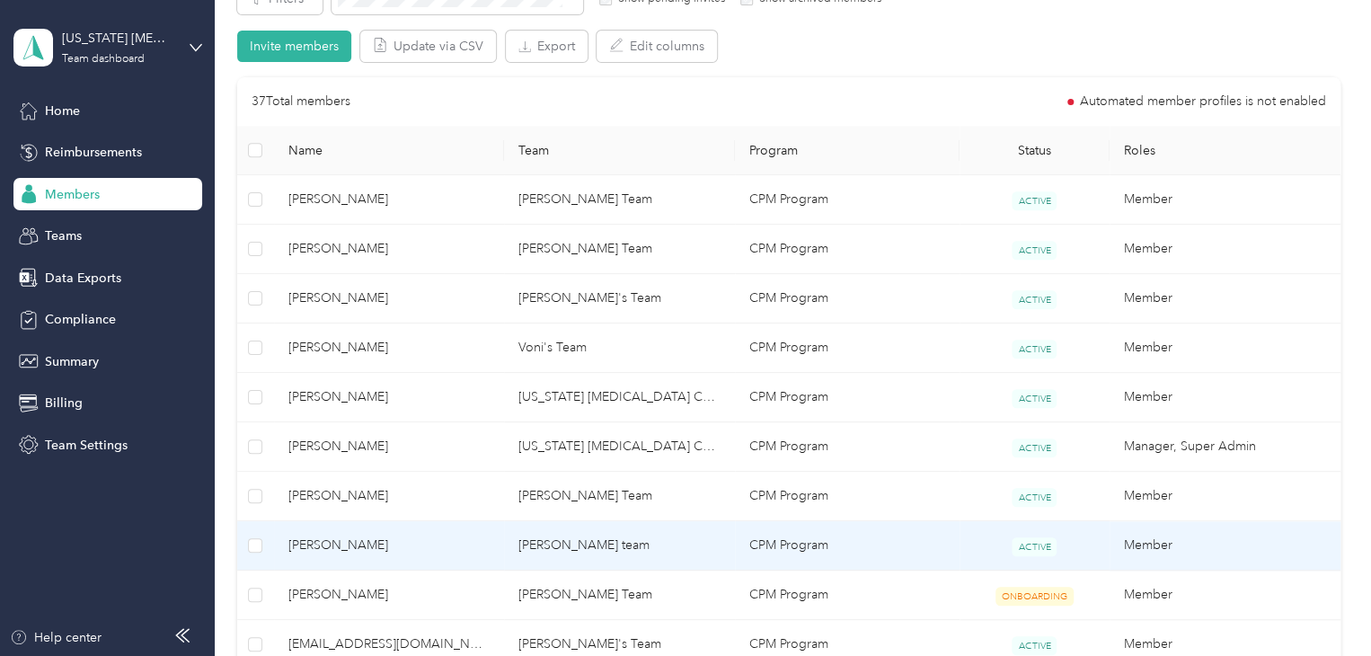
scroll to position [355, 0]
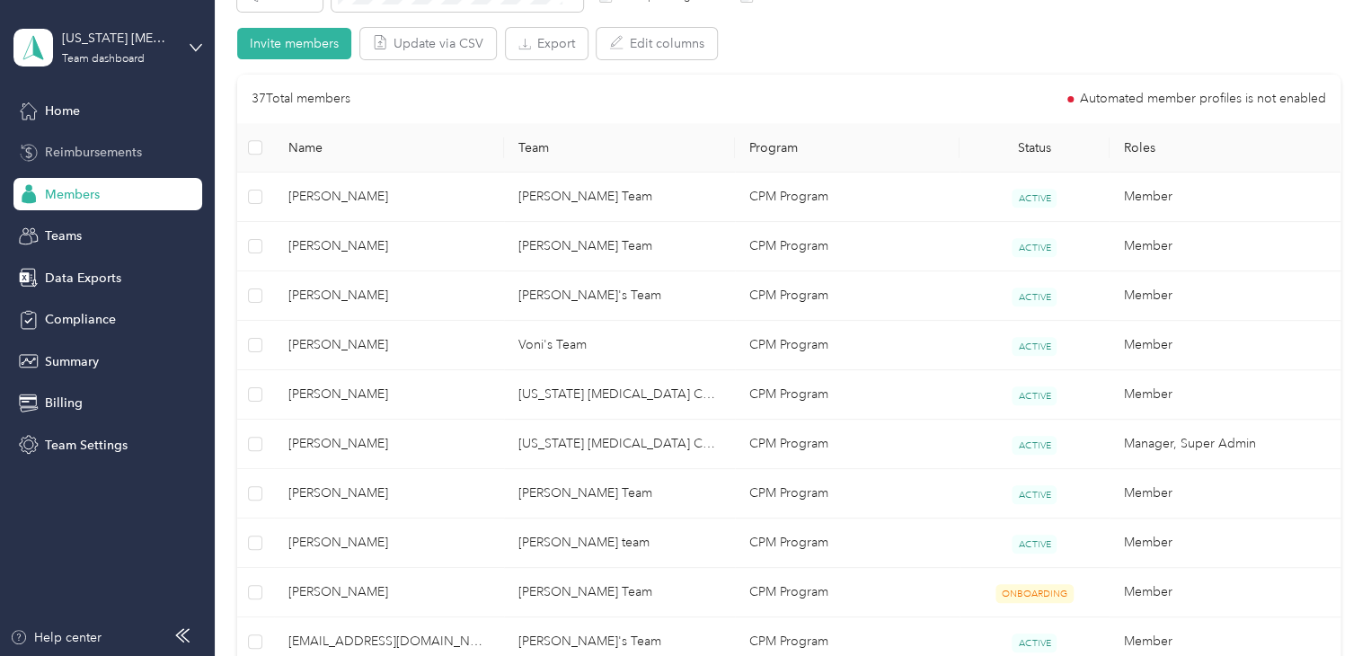
click at [119, 158] on span "Reimbursements" at bounding box center [93, 152] width 97 height 19
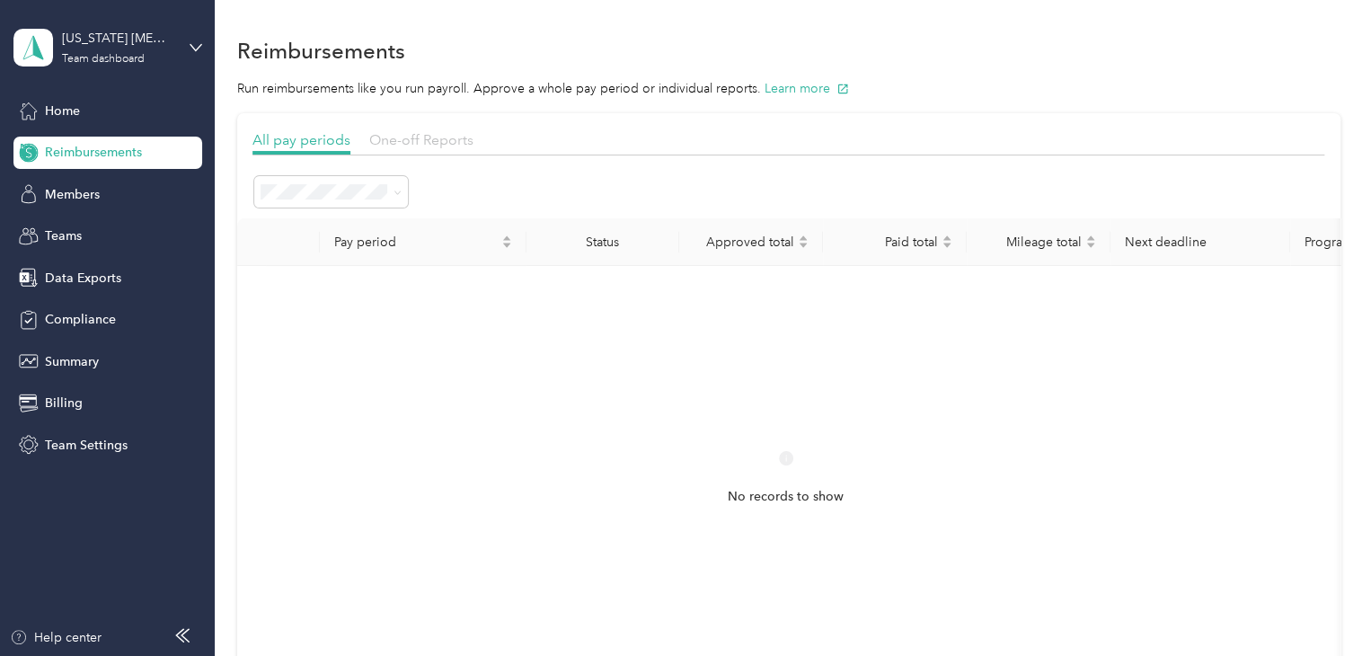
click at [402, 137] on span "One-off Reports" at bounding box center [421, 139] width 104 height 17
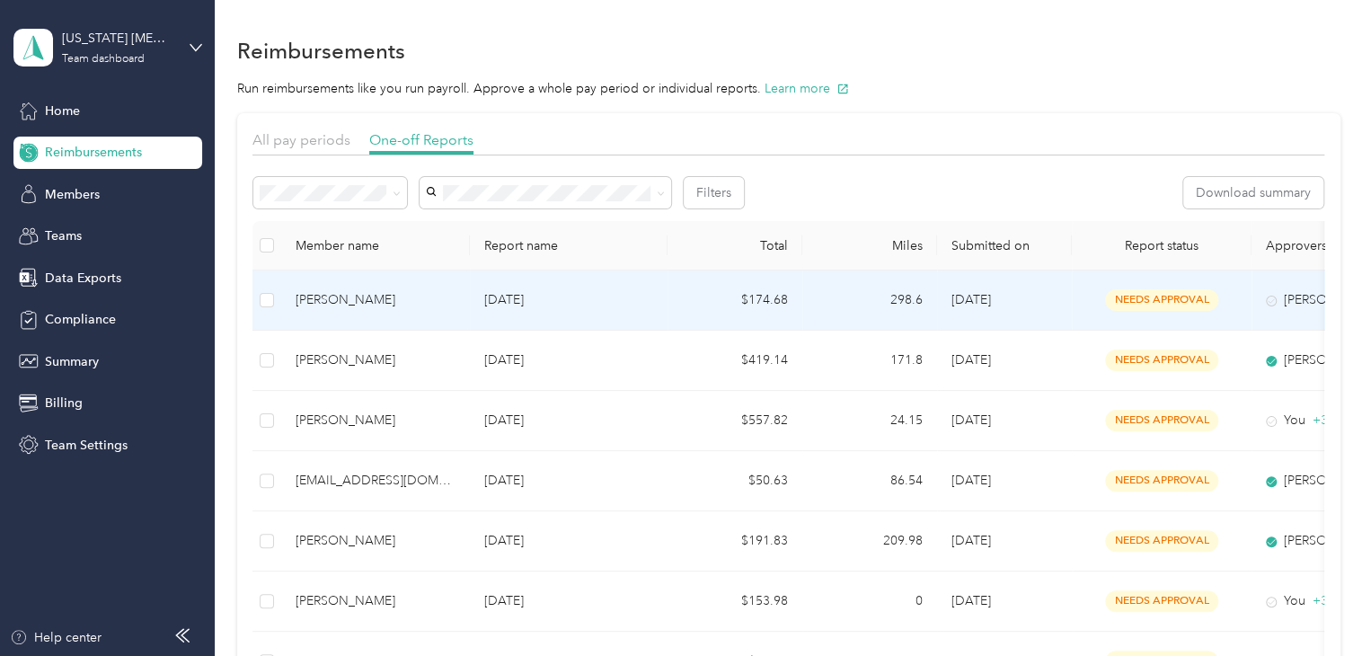
click at [1136, 298] on span "needs approval" at bounding box center [1161, 299] width 113 height 21
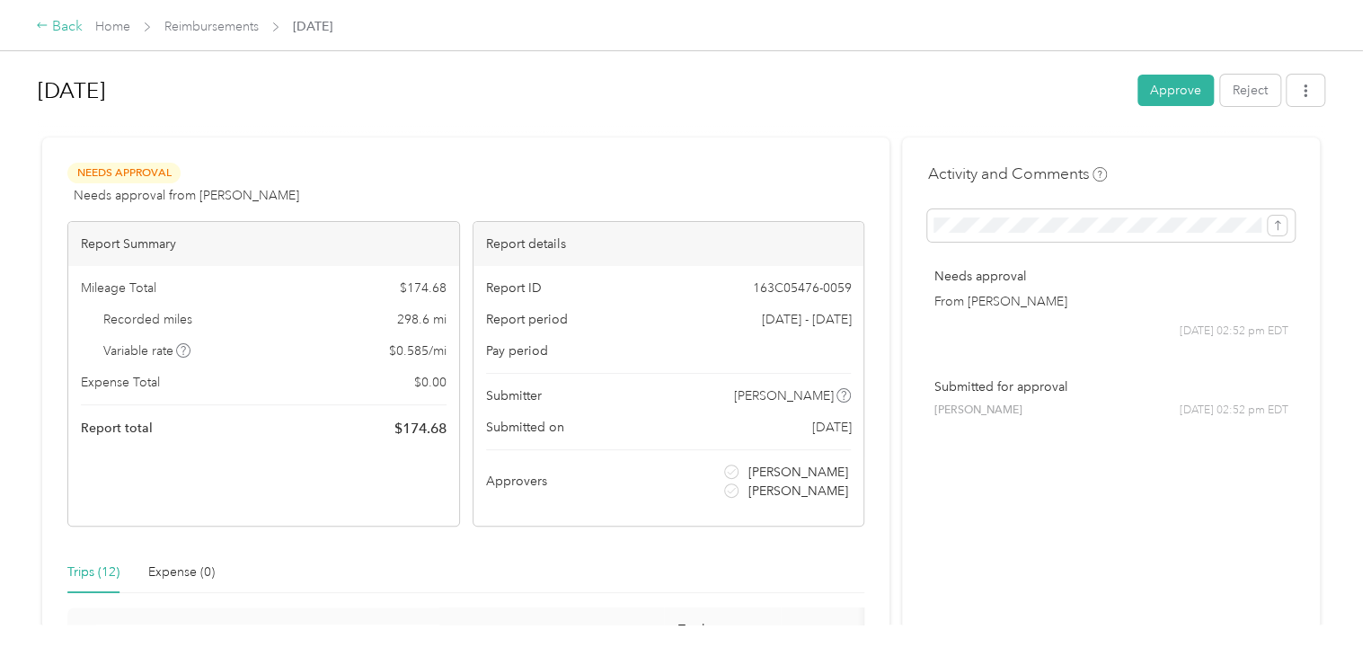
click at [44, 28] on icon at bounding box center [42, 25] width 13 height 13
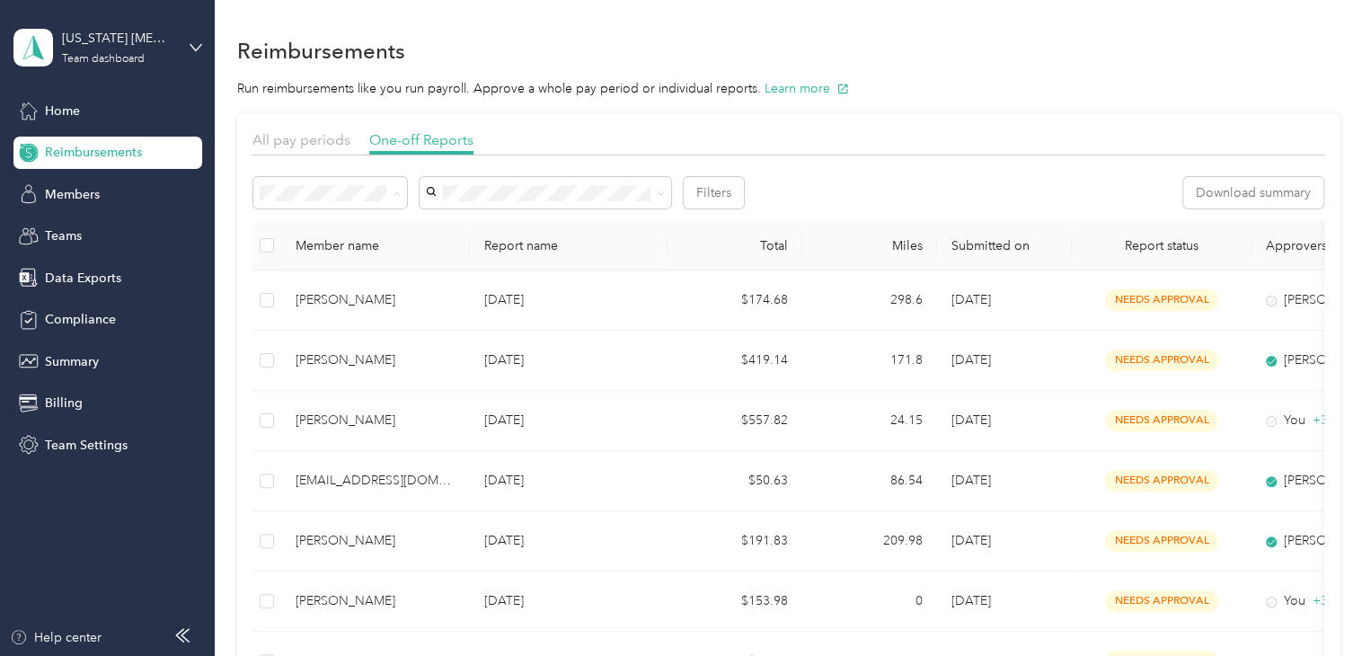
click at [358, 282] on div "Needs payment" at bounding box center [330, 288] width 128 height 19
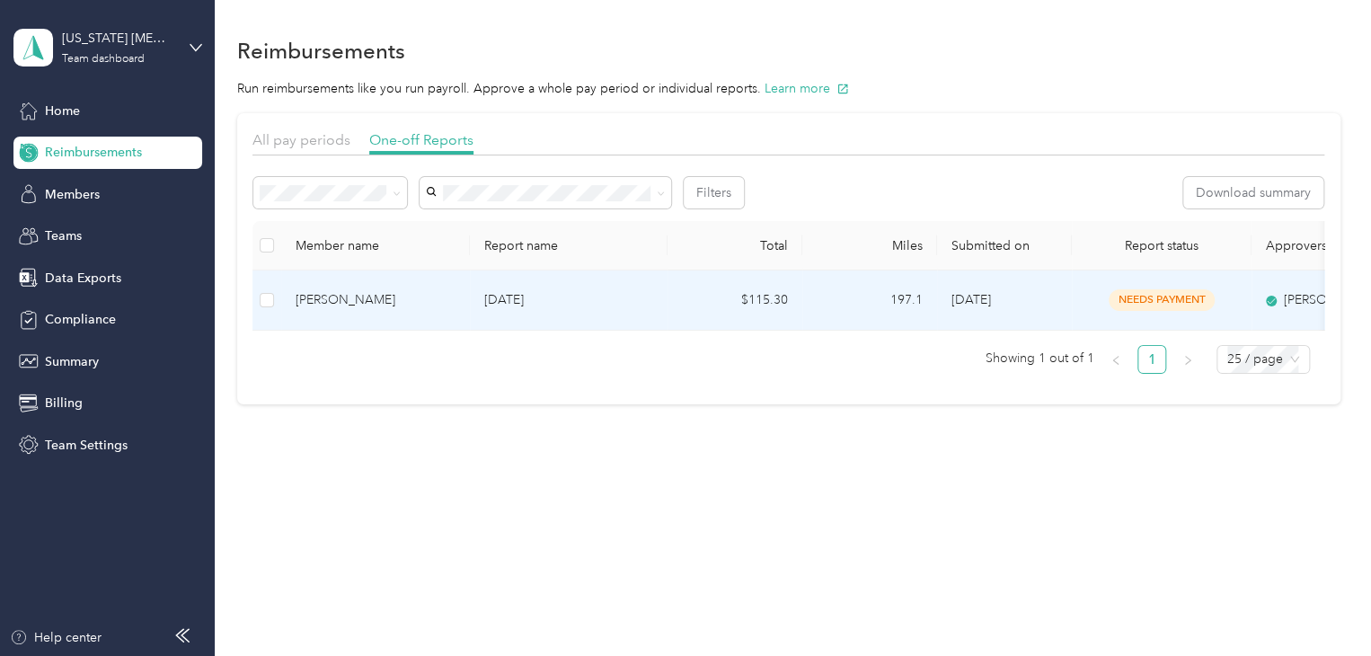
click at [1162, 296] on span "needs payment" at bounding box center [1161, 299] width 106 height 21
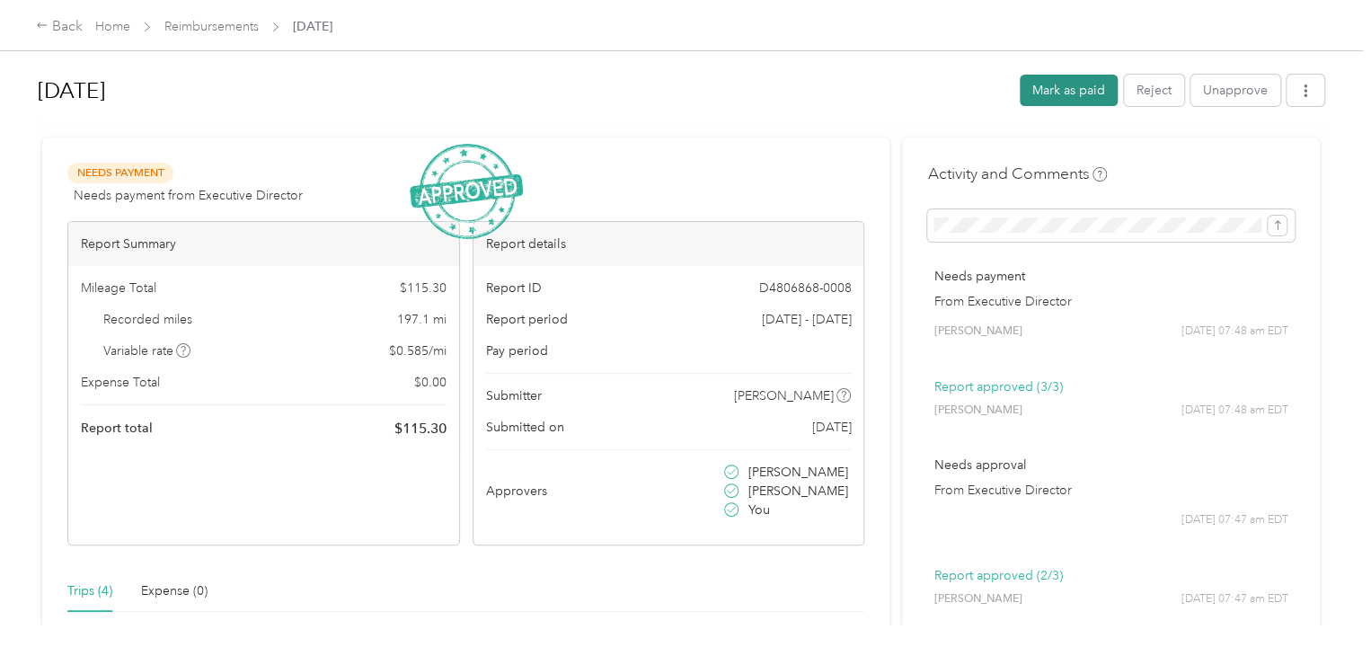
click at [1064, 93] on button "Mark as paid" at bounding box center [1069, 90] width 98 height 31
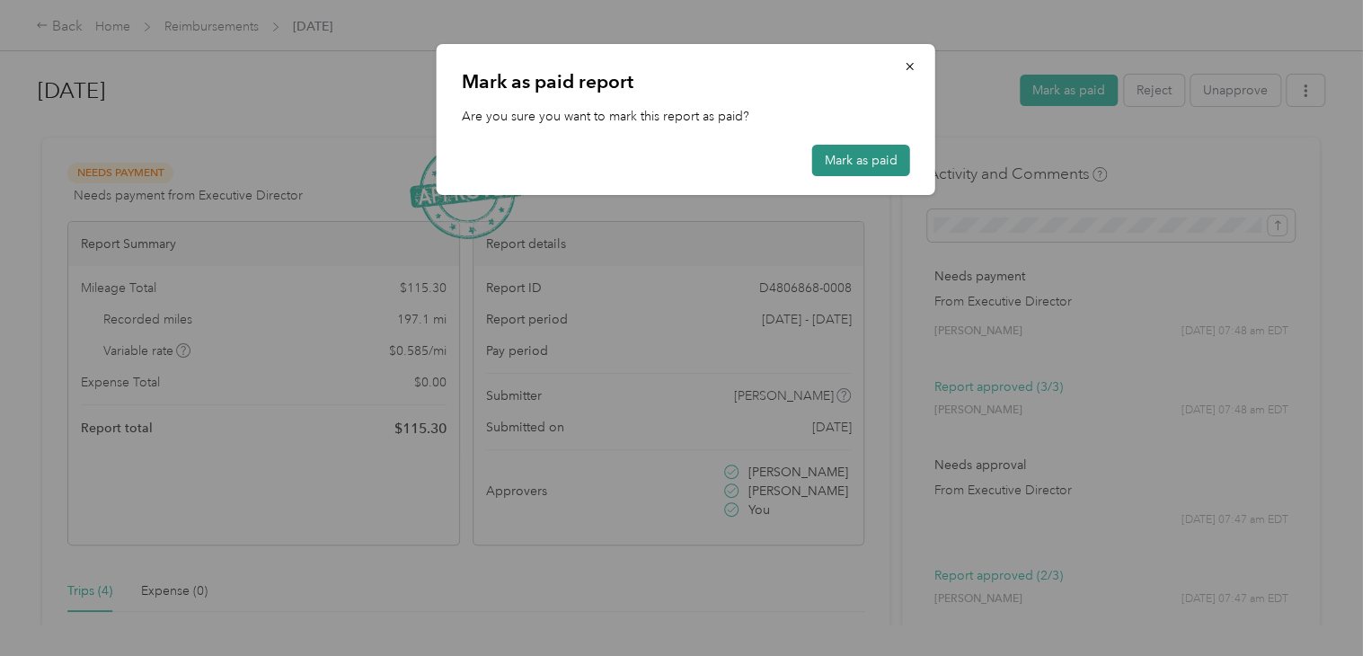
click at [843, 152] on button "Mark as paid" at bounding box center [861, 160] width 98 height 31
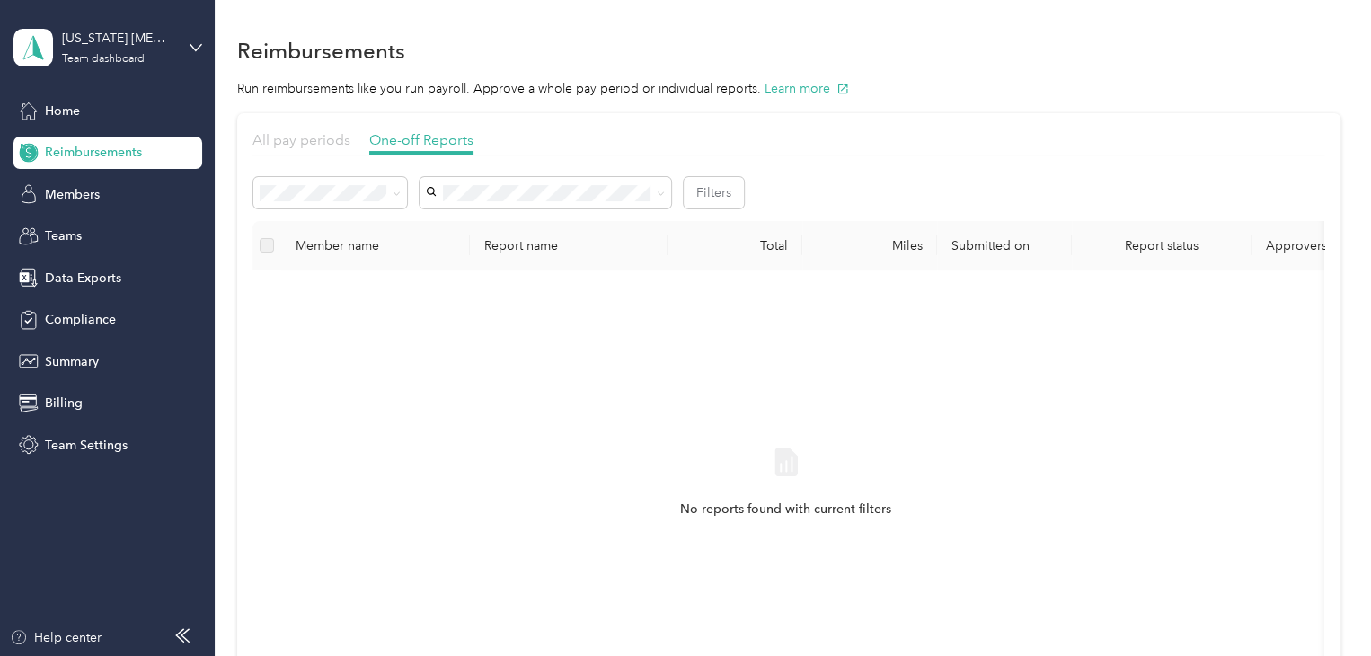
click at [313, 141] on span "All pay periods" at bounding box center [301, 139] width 98 height 17
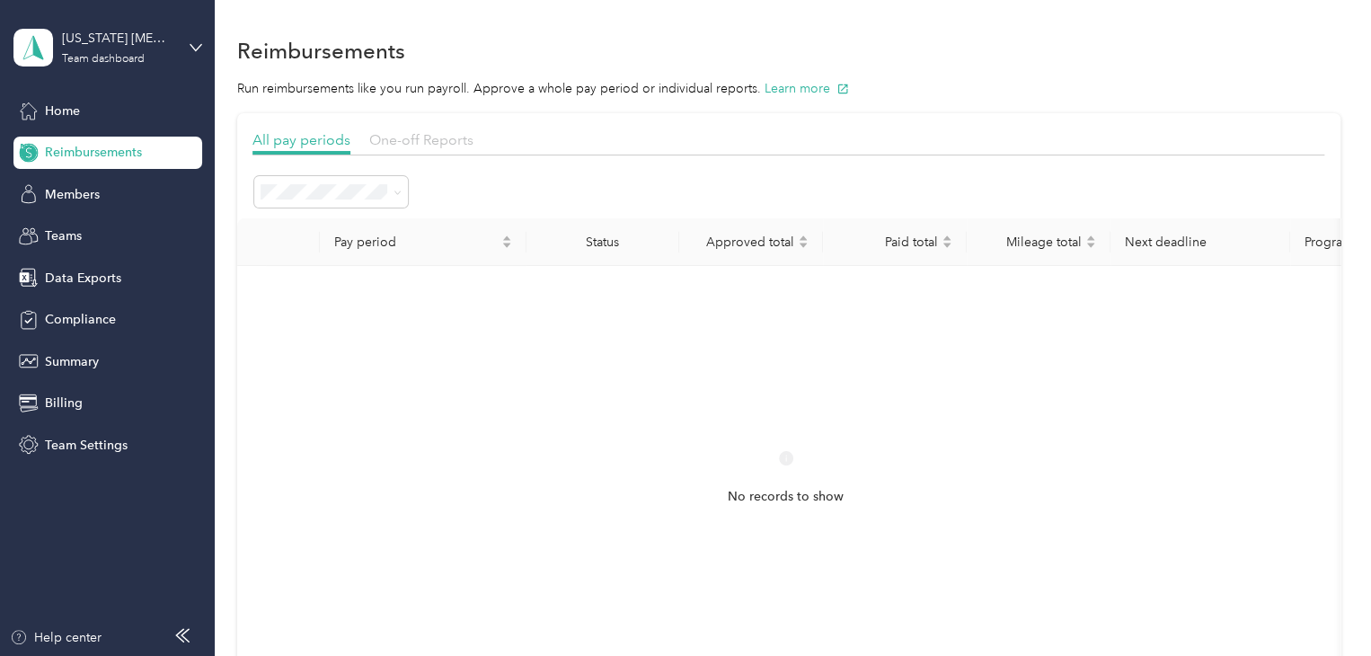
click at [423, 137] on span "One-off Reports" at bounding box center [421, 139] width 104 height 17
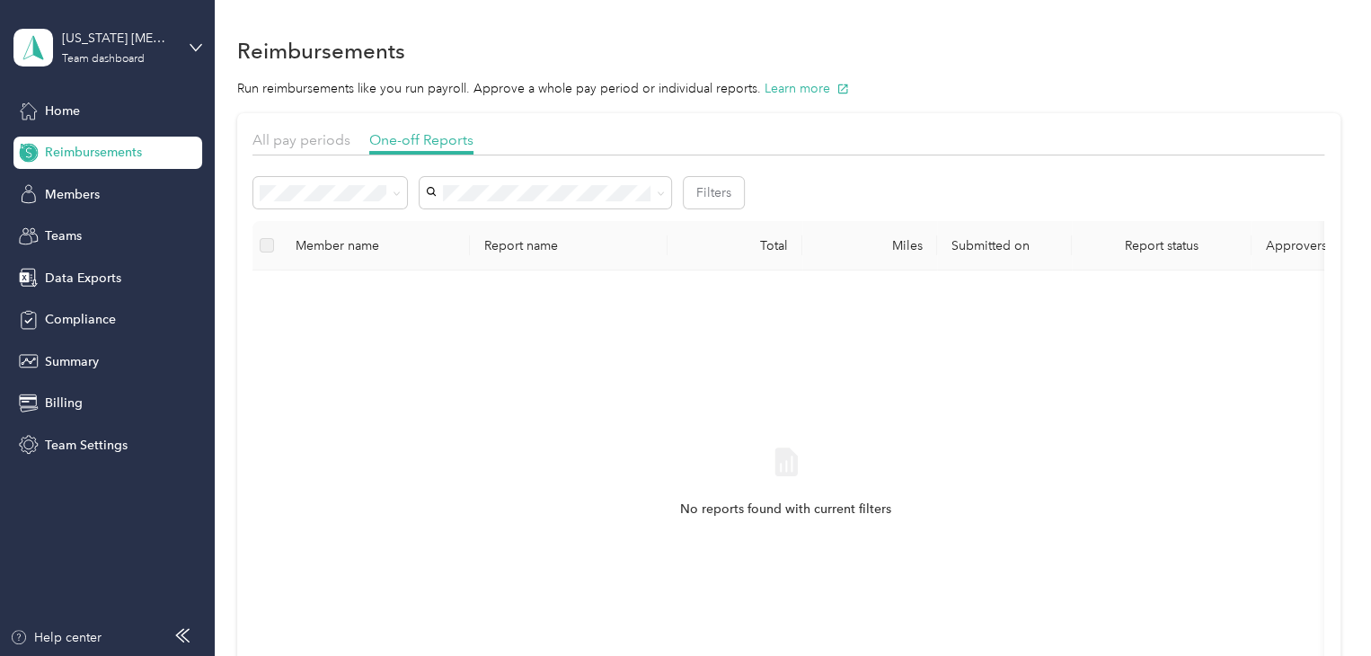
click at [347, 256] on li "Needs approval" at bounding box center [330, 247] width 154 height 31
